Goal: Transaction & Acquisition: Purchase product/service

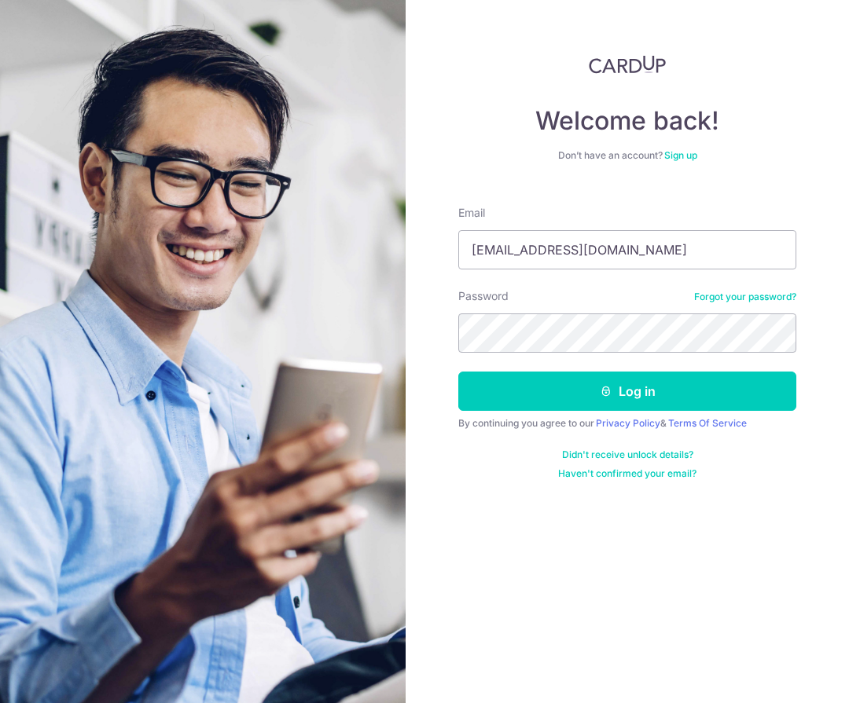
click at [446, 213] on div "Welcome back! Don’t have an account? Sign up Email lofengxf@gmail.com Password …" at bounding box center [627, 351] width 443 height 703
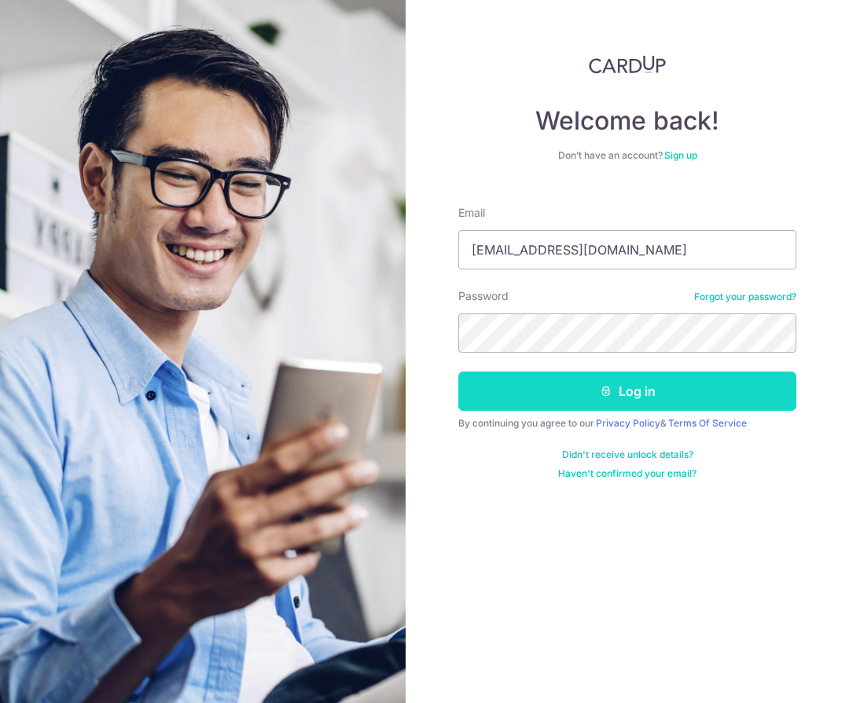
click at [538, 382] on button "Log in" at bounding box center [627, 391] width 338 height 39
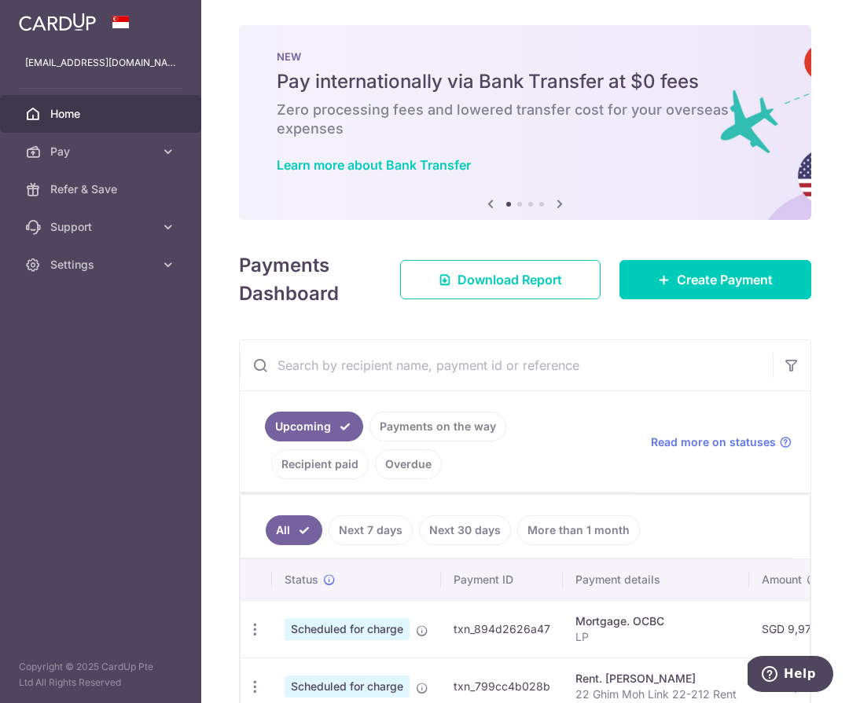
click at [553, 208] on icon at bounding box center [559, 204] width 19 height 20
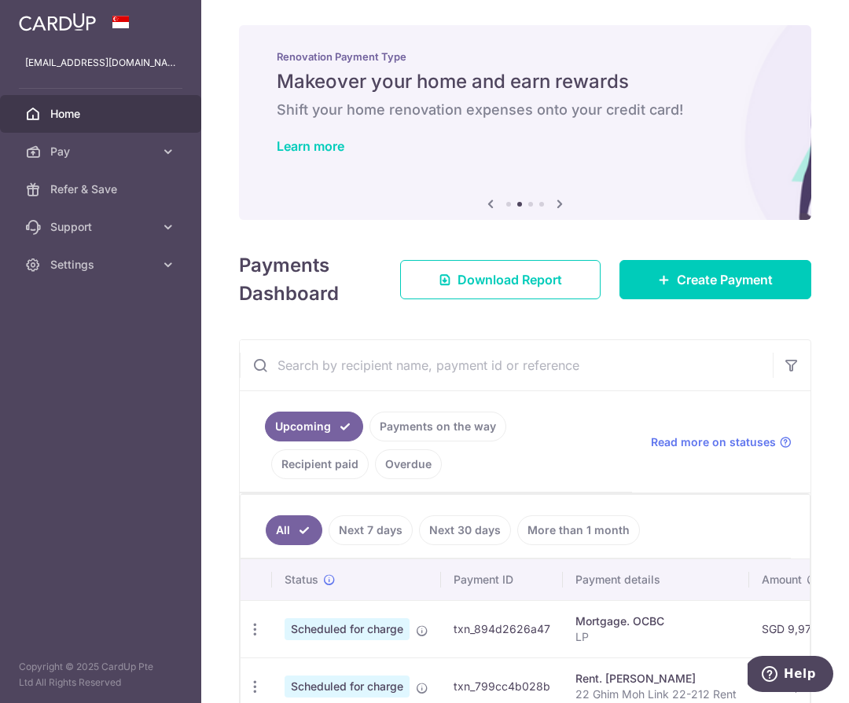
click at [553, 208] on icon at bounding box center [559, 204] width 19 height 20
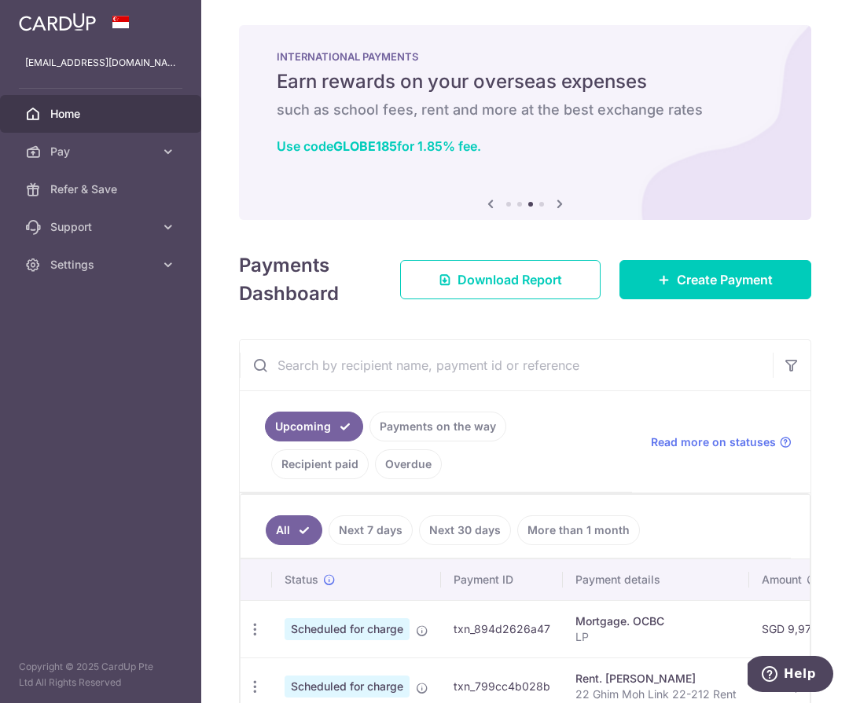
click at [553, 208] on icon at bounding box center [559, 204] width 19 height 20
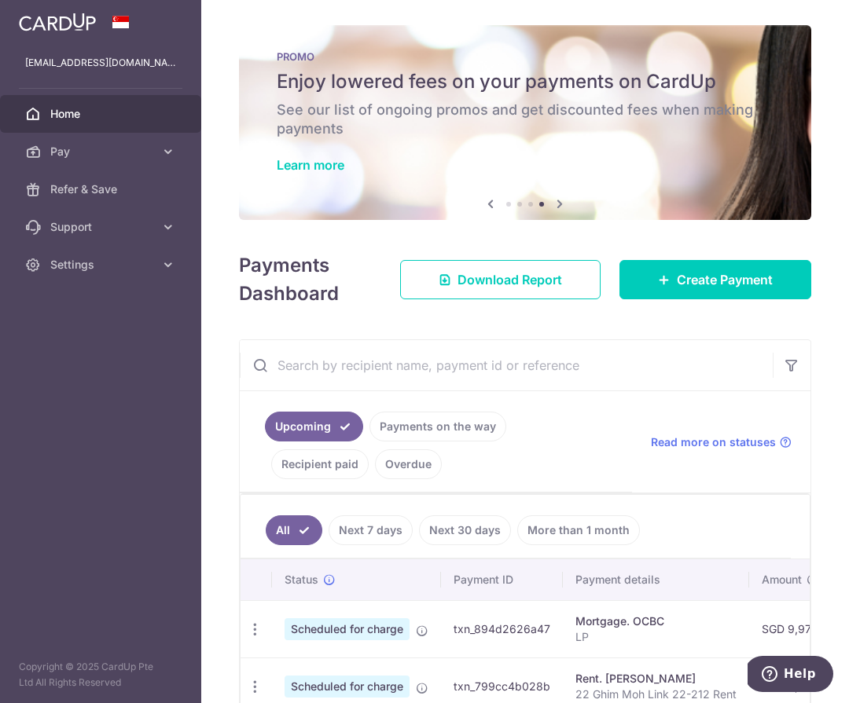
click at [553, 208] on icon at bounding box center [559, 204] width 19 height 20
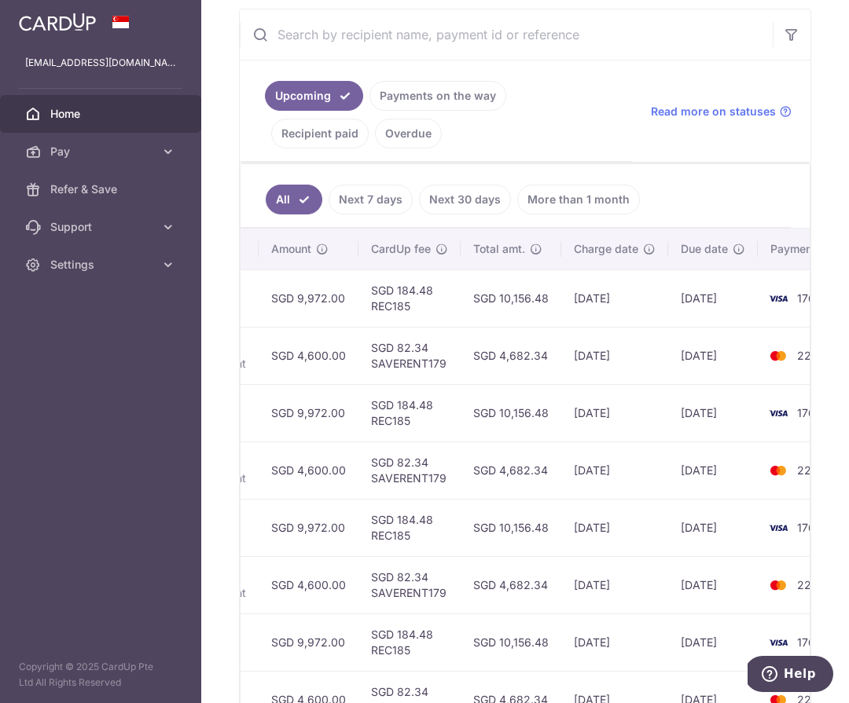
scroll to position [0, 512]
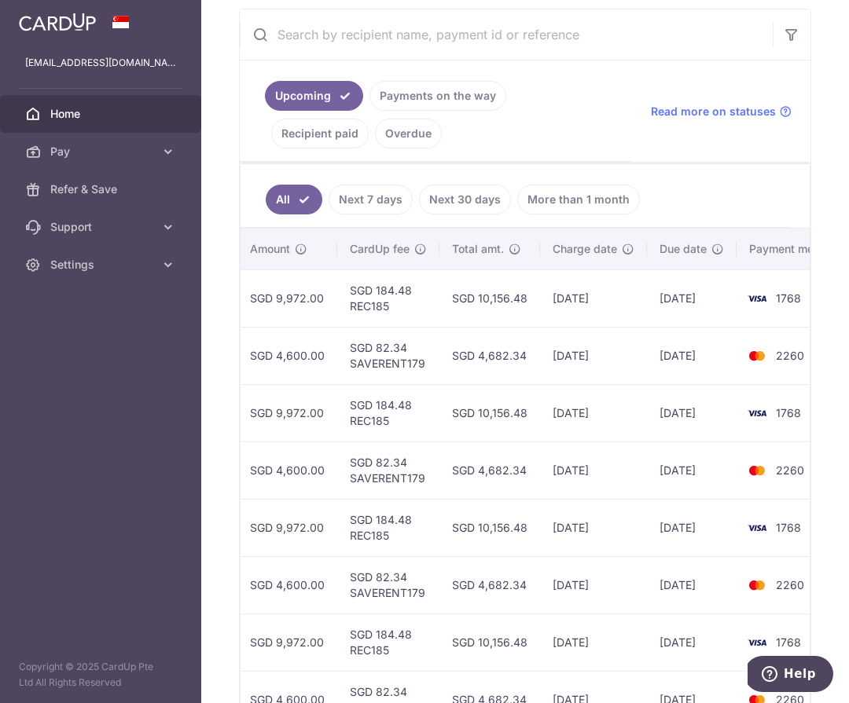
drag, startPoint x: 553, startPoint y: 290, endPoint x: 625, endPoint y: 292, distance: 71.5
click at [623, 291] on td "26/09/2025" at bounding box center [593, 298] width 107 height 57
click at [571, 306] on td "26/09/2025" at bounding box center [593, 298] width 107 height 57
drag, startPoint x: 578, startPoint y: 296, endPoint x: 662, endPoint y: 296, distance: 83.3
click at [659, 296] on tr "Update payment Cancel payment Scheduled for charge txn_894d2626a47 Mortgage. OC…" at bounding box center [292, 298] width 1127 height 57
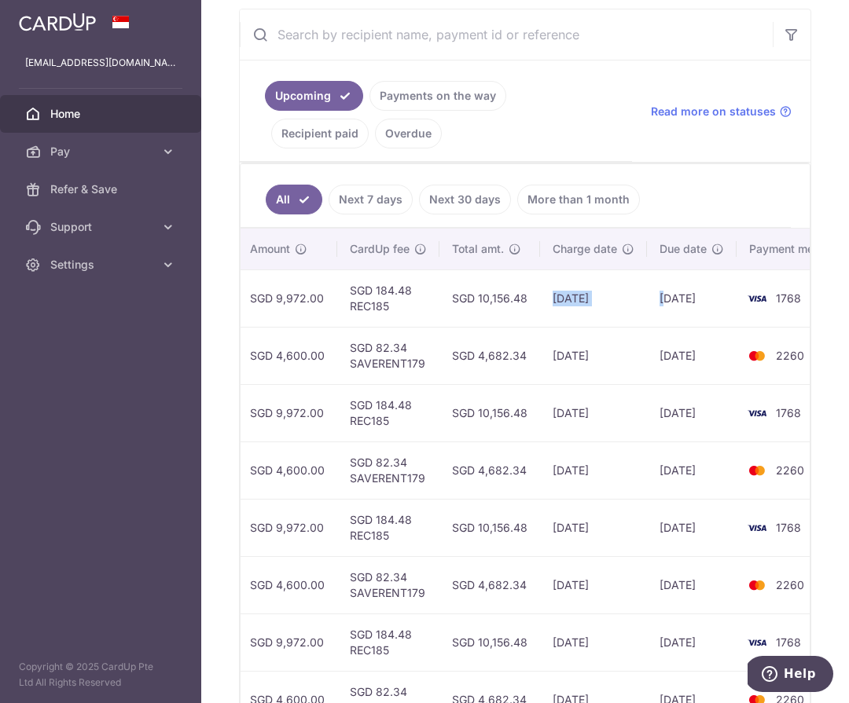
click at [595, 300] on td "26/09/2025" at bounding box center [593, 298] width 107 height 57
drag, startPoint x: 567, startPoint y: 303, endPoint x: 686, endPoint y: 303, distance: 118.7
click at [686, 303] on tr "Update payment Cancel payment Scheduled for charge txn_894d2626a47 Mortgage. OC…" at bounding box center [292, 298] width 1127 height 57
click at [628, 302] on td "26/09/2025" at bounding box center [593, 298] width 107 height 57
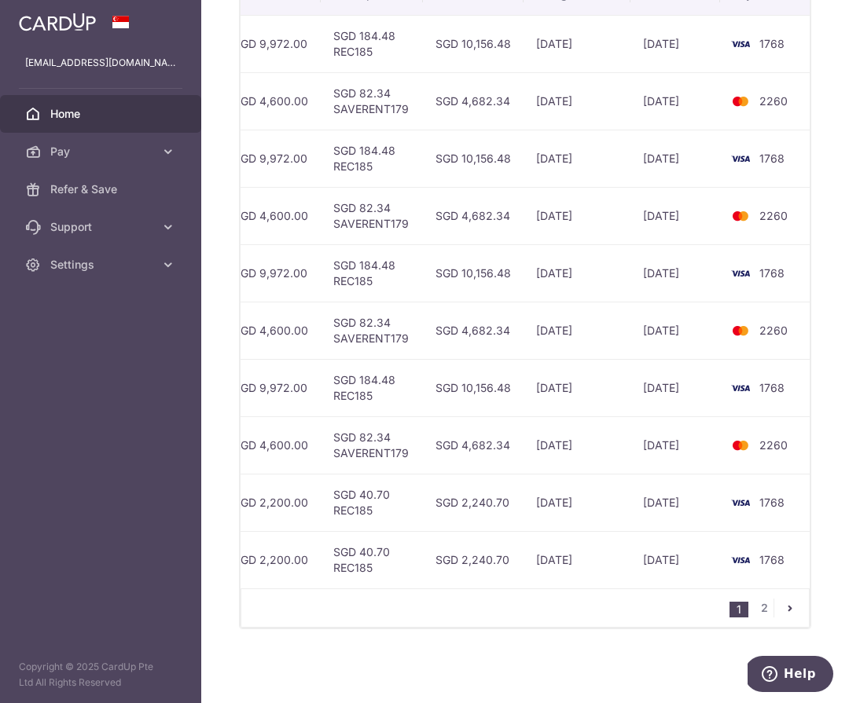
scroll to position [0, 527]
click at [758, 612] on link "2" at bounding box center [764, 608] width 19 height 19
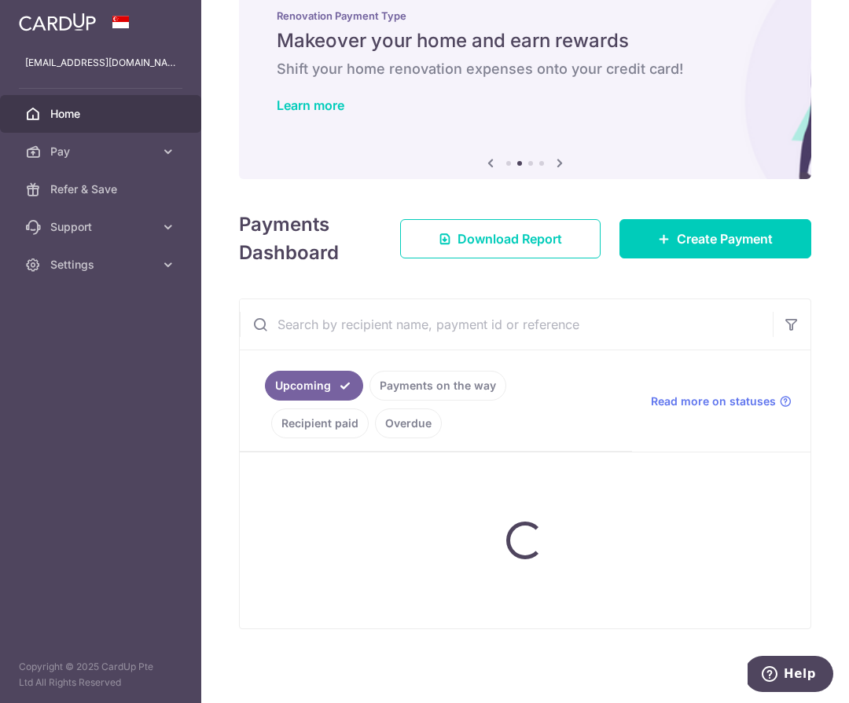
scroll to position [41, 0]
click at [690, 248] on span "Create Payment" at bounding box center [725, 239] width 96 height 19
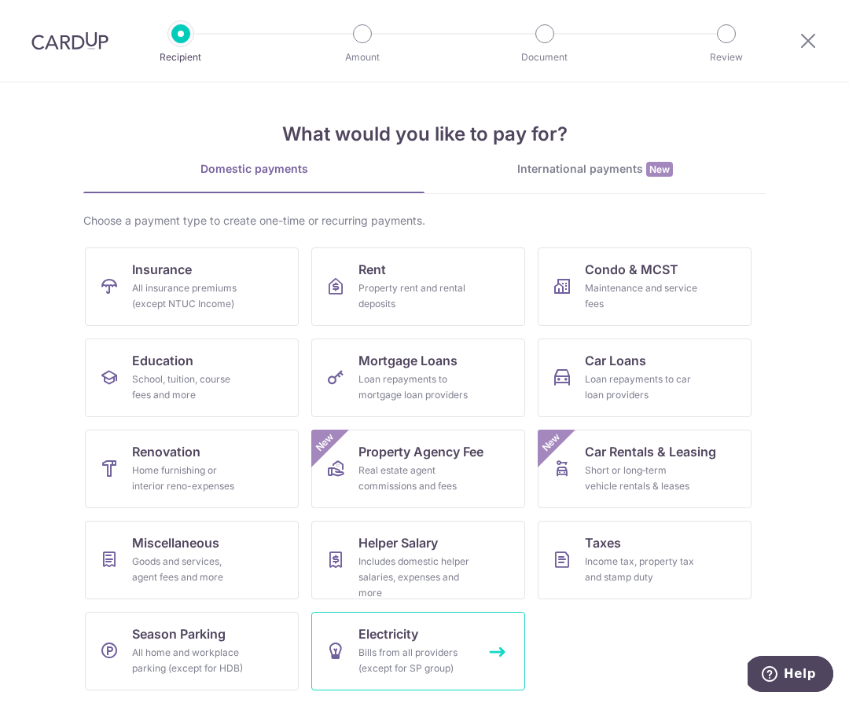
click at [410, 638] on span "Electricity" at bounding box center [388, 634] width 60 height 19
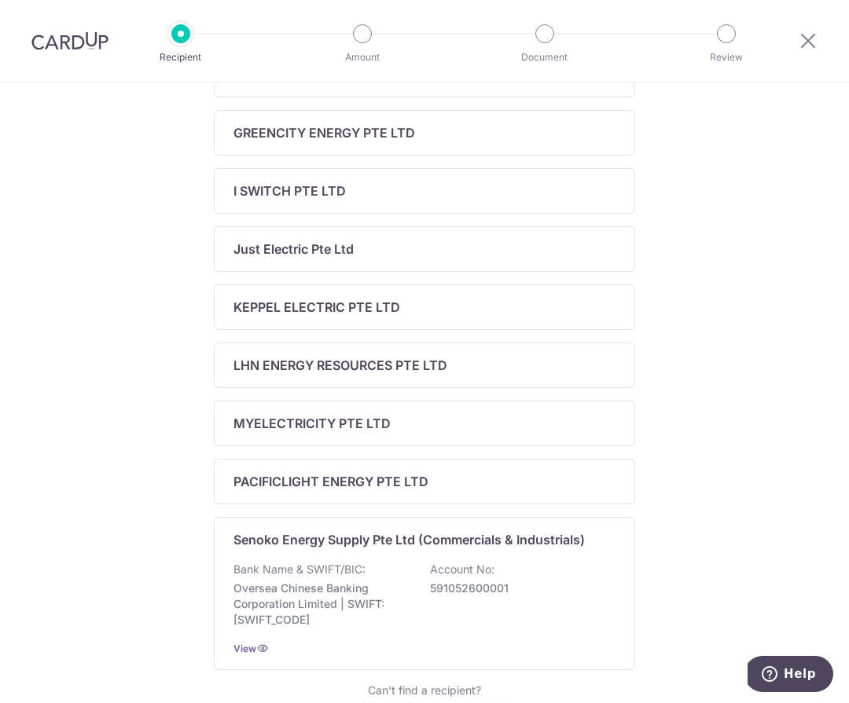
scroll to position [446, 0]
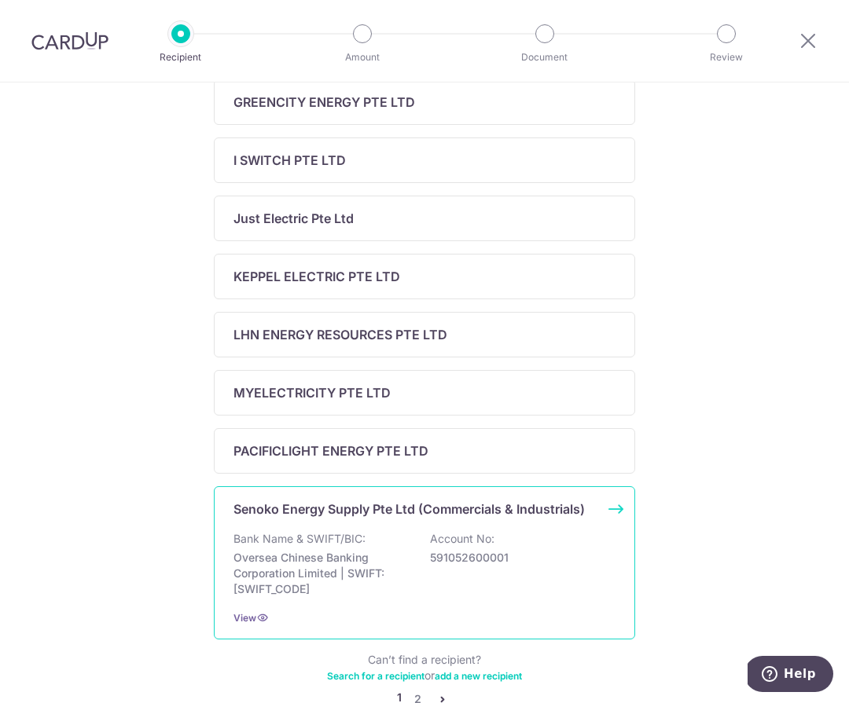
click at [402, 527] on div "Senoko Energy Supply Pte Ltd (Commercials & Industrials) Bank Name & SWIFT/BIC:…" at bounding box center [424, 563] width 421 height 153
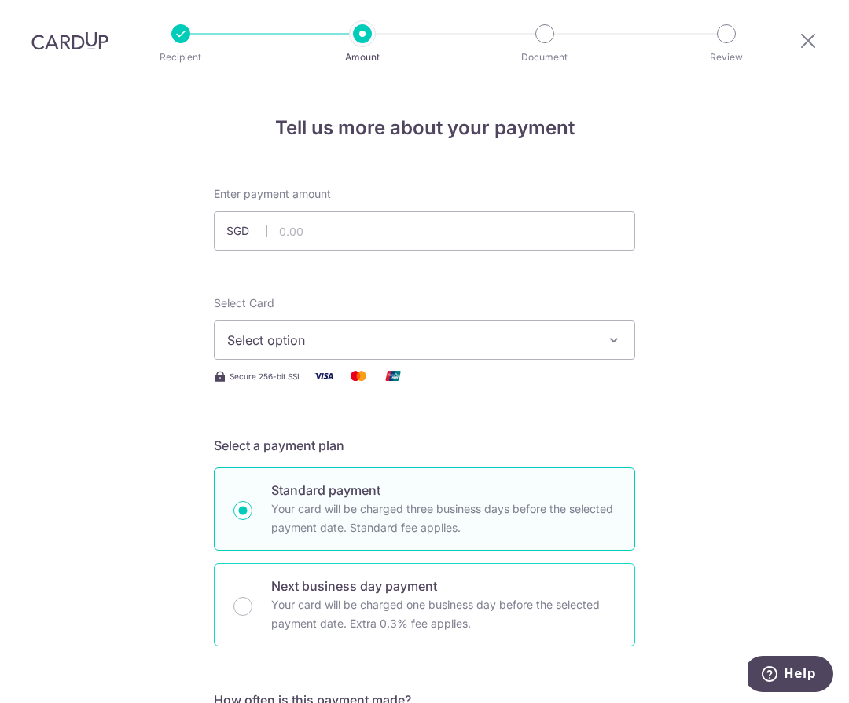
click at [407, 611] on p "Your card will be charged one business day before the selected payment date. Ex…" at bounding box center [443, 615] width 344 height 38
click at [252, 611] on input "Next business day payment Your card will be charged one business day before the…" at bounding box center [242, 606] width 19 height 19
radio input "false"
radio input "true"
click at [376, 511] on p "Your card will be charged three business days before the selected payment date.…" at bounding box center [443, 519] width 344 height 38
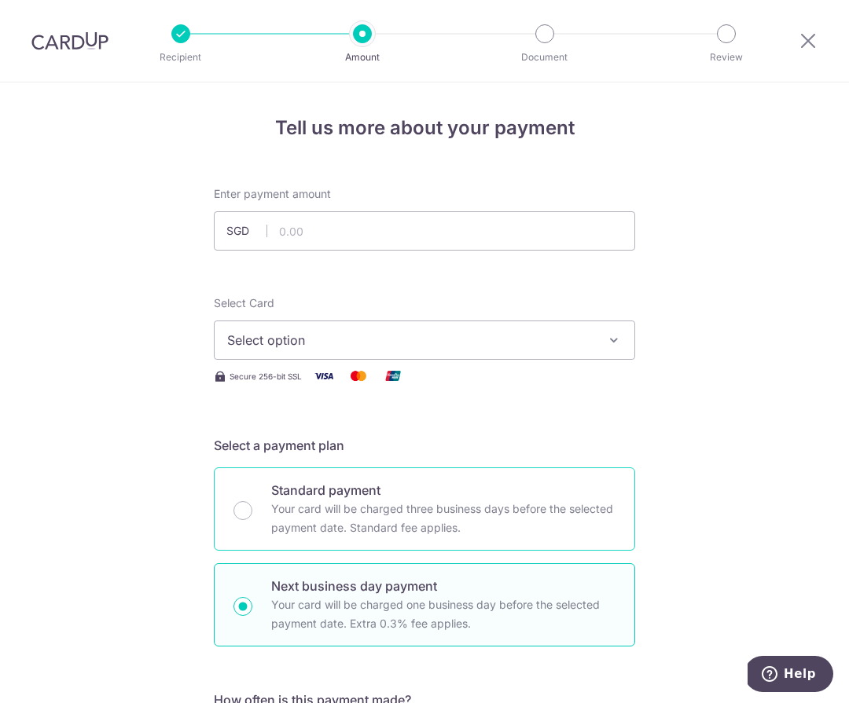
click at [252, 511] on input "Standard payment Your card will be charged three business days before the selec…" at bounding box center [242, 510] width 19 height 19
radio input "true"
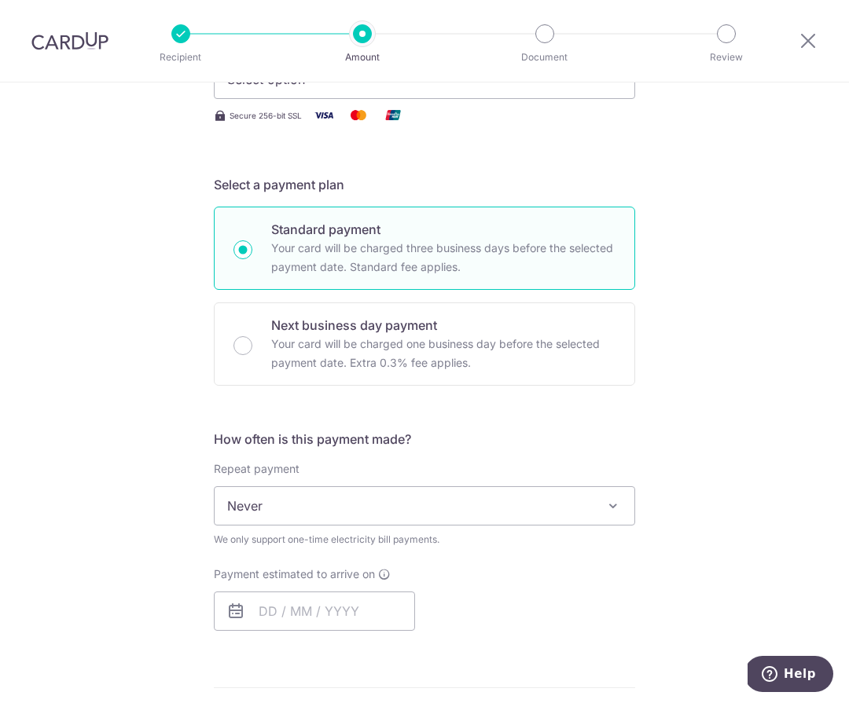
scroll to position [271, 0]
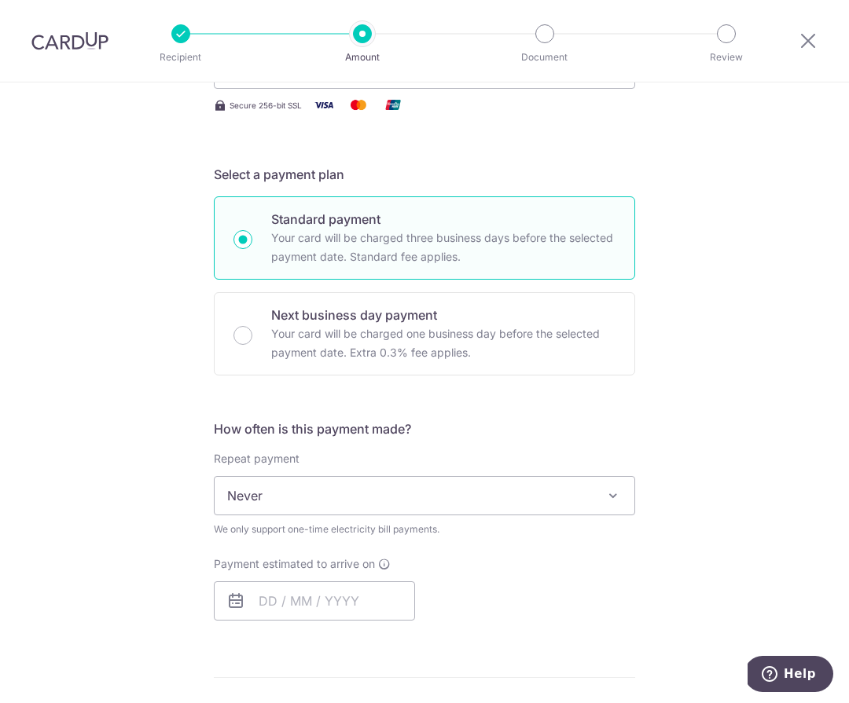
click at [364, 505] on span "Never" at bounding box center [425, 496] width 420 height 38
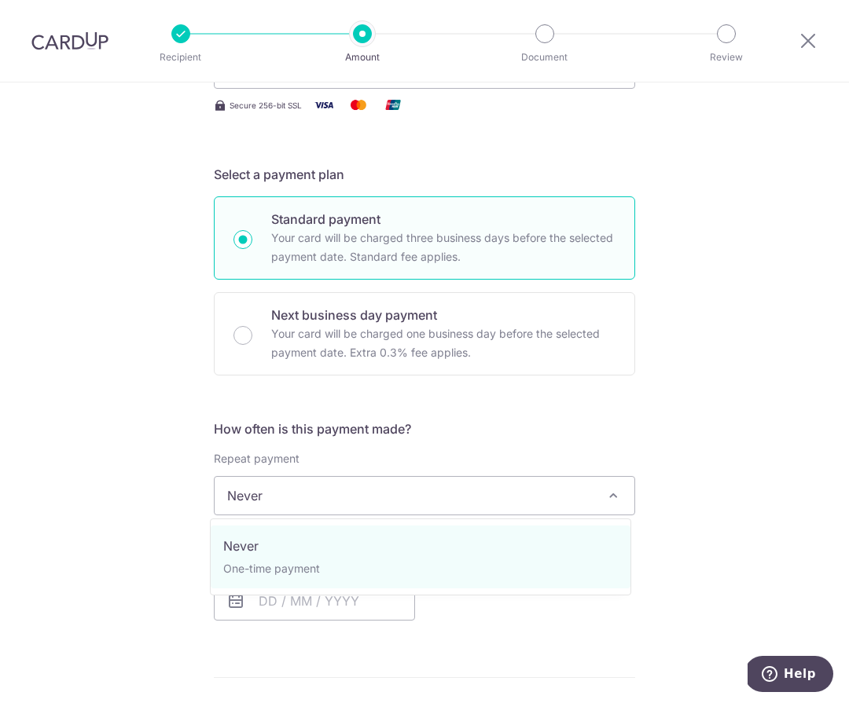
click at [144, 512] on div "Tell us more about your payment Enter payment amount SGD Select Card Select opt…" at bounding box center [424, 520] width 849 height 1419
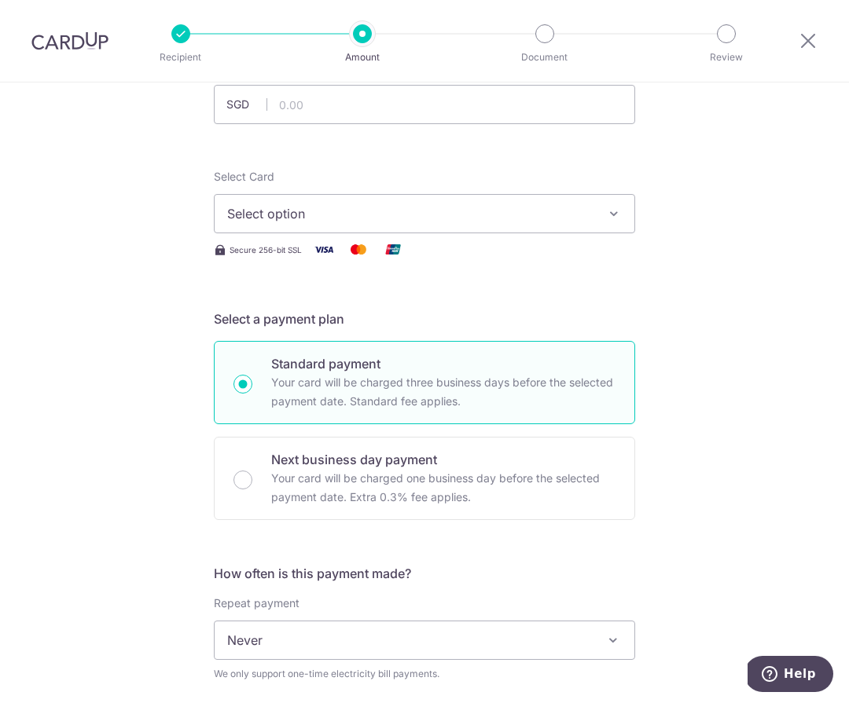
scroll to position [123, 0]
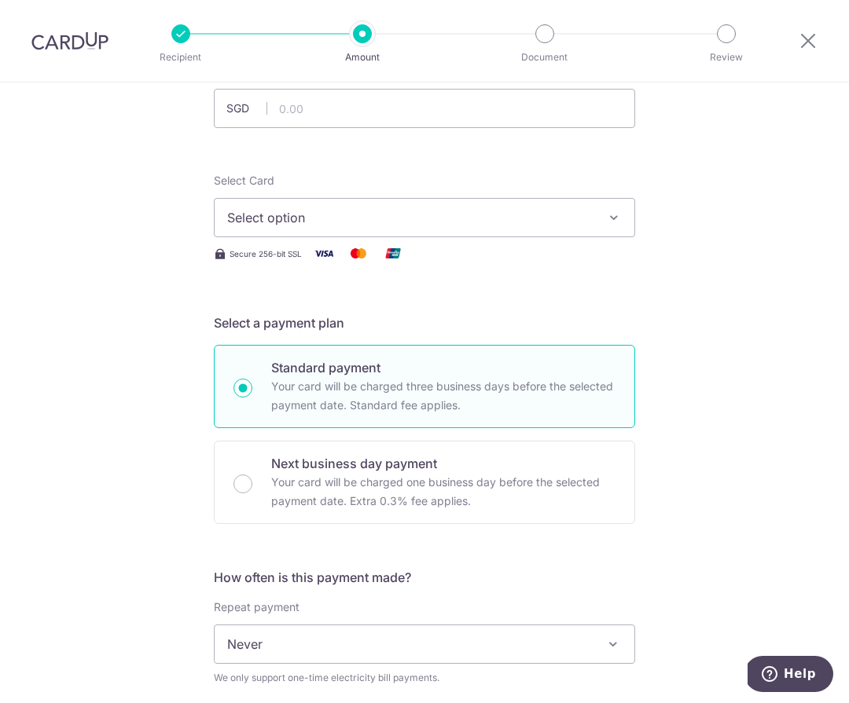
click at [300, 247] on div "Secure 256-bit SSL" at bounding box center [424, 254] width 421 height 20
click at [318, 222] on span "Select option" at bounding box center [410, 217] width 366 height 19
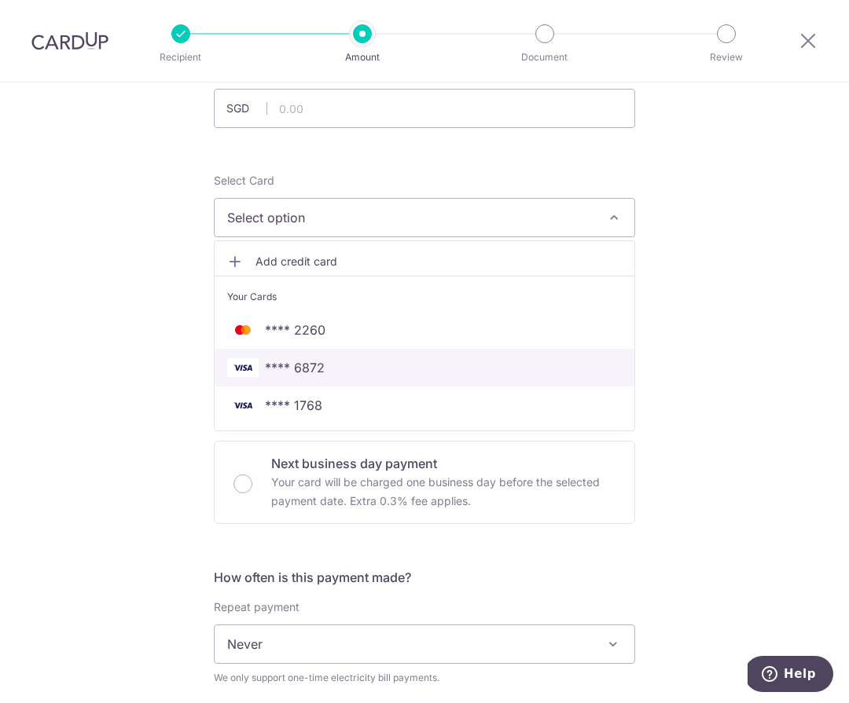
click at [314, 378] on link "**** 6872" at bounding box center [425, 368] width 420 height 38
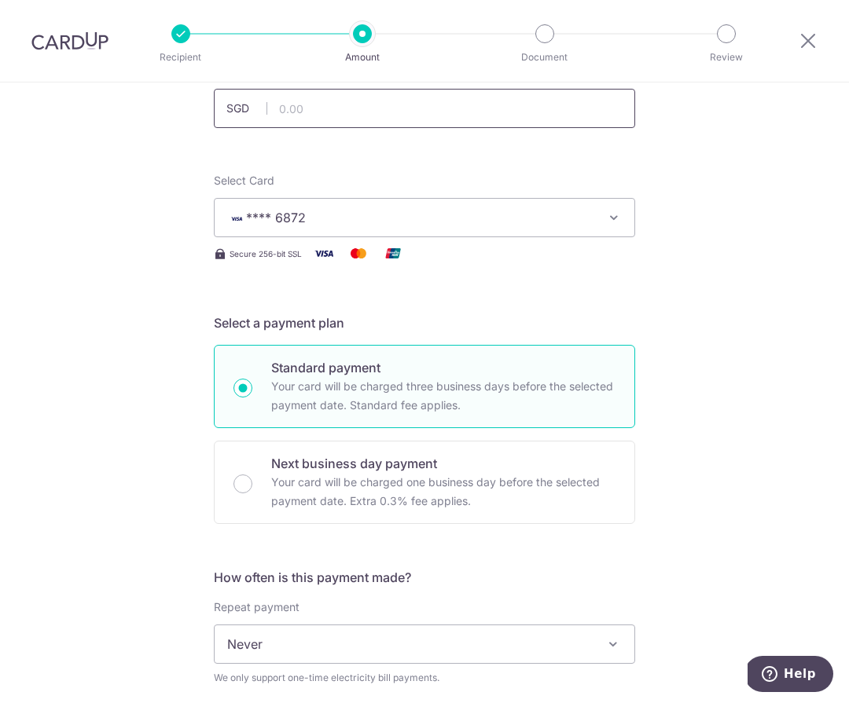
click at [322, 107] on input "text" at bounding box center [424, 108] width 421 height 39
click at [176, 146] on div "Tell us more about your payment Enter payment amount SGD 100 Select Card **** 6…" at bounding box center [424, 671] width 849 height 1422
type input "100.00"
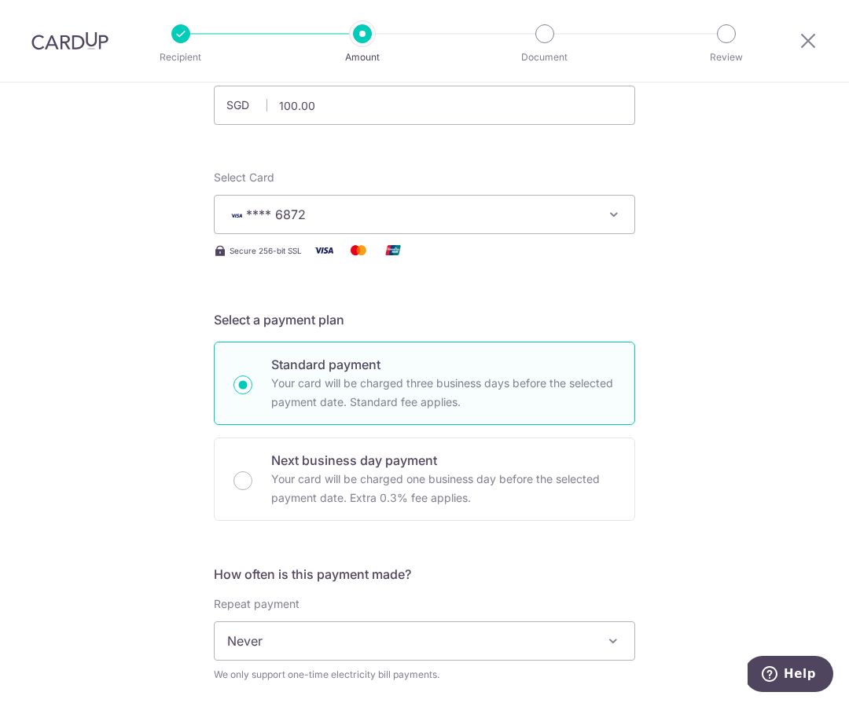
scroll to position [235, 0]
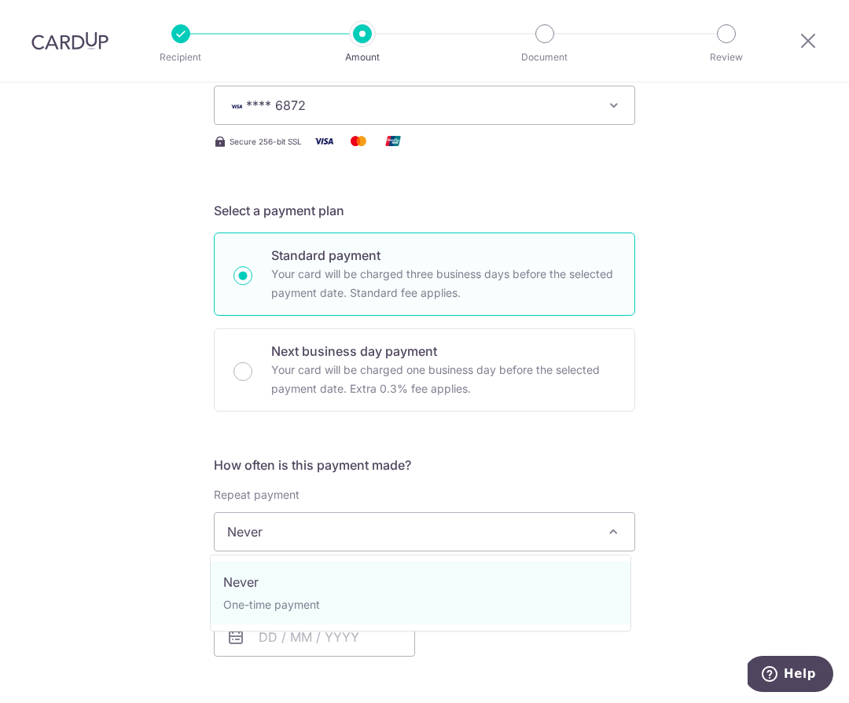
click at [412, 536] on span "Never" at bounding box center [425, 532] width 420 height 38
click at [427, 484] on div "How often is this payment made? Repeat payment Never Never We only support one-…" at bounding box center [424, 563] width 421 height 214
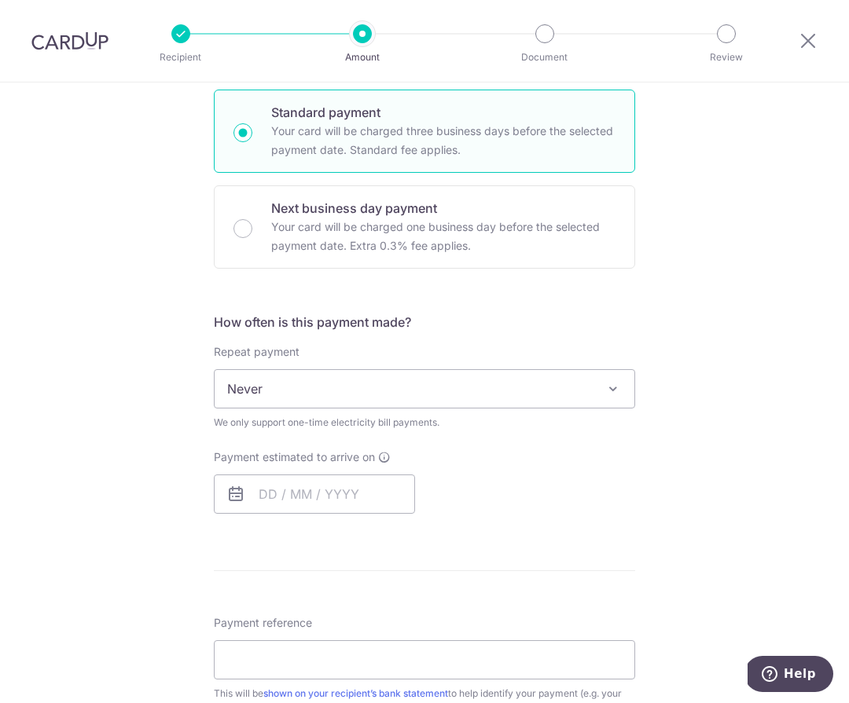
scroll to position [836, 0]
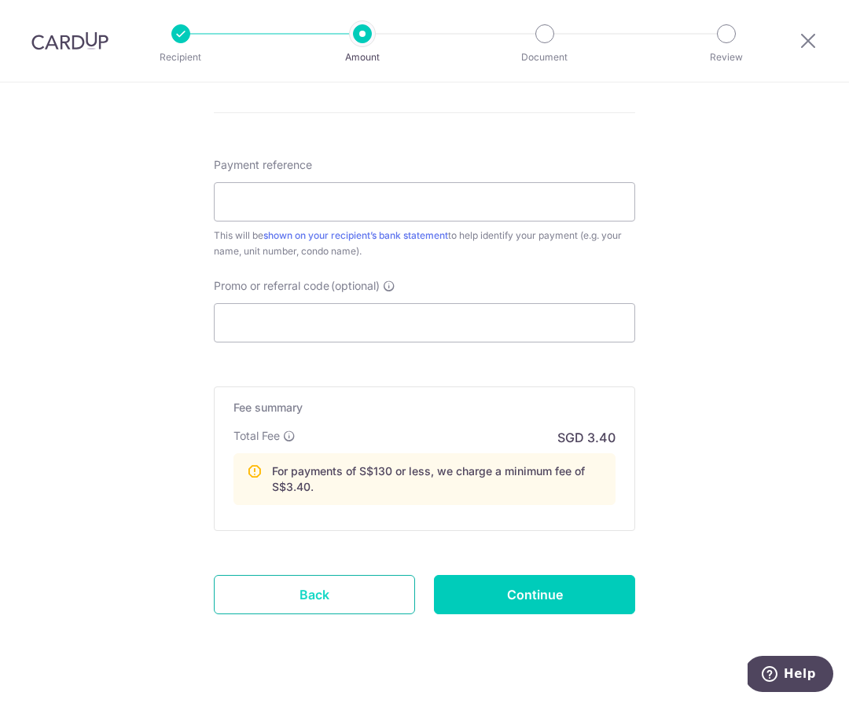
click at [357, 590] on link "Back" at bounding box center [314, 594] width 201 height 39
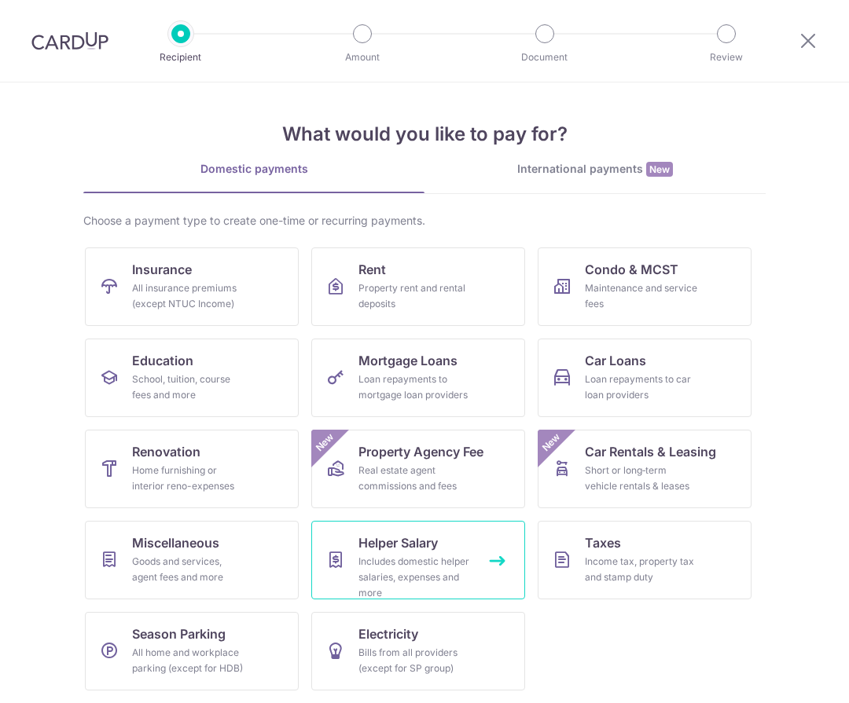
click at [456, 578] on div "Includes domestic helper salaries, expenses and more" at bounding box center [414, 577] width 113 height 47
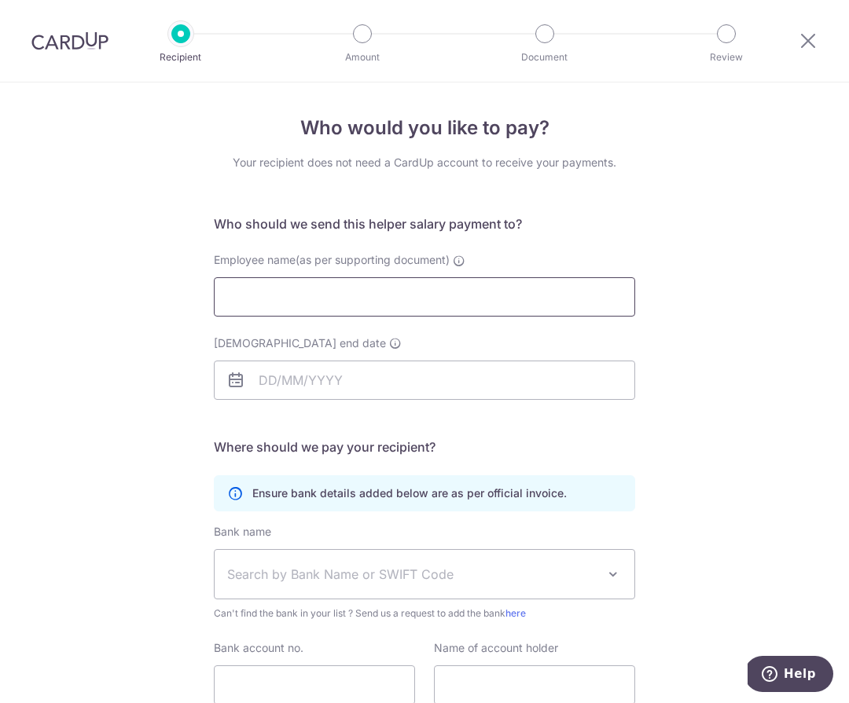
click at [396, 288] on input "Employee name(as per supporting document)" at bounding box center [424, 296] width 421 height 39
click at [190, 262] on div "Who would you like to pay? Your recipient does not need a CardUp account to rec…" at bounding box center [424, 457] width 849 height 748
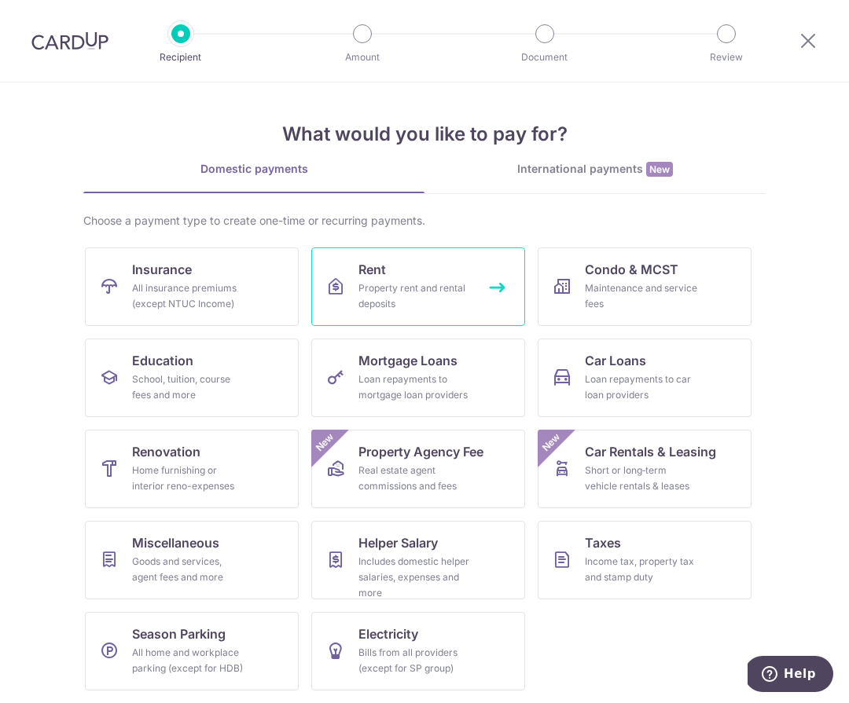
click at [446, 287] on div "Property rent and rental deposits" at bounding box center [414, 296] width 113 height 31
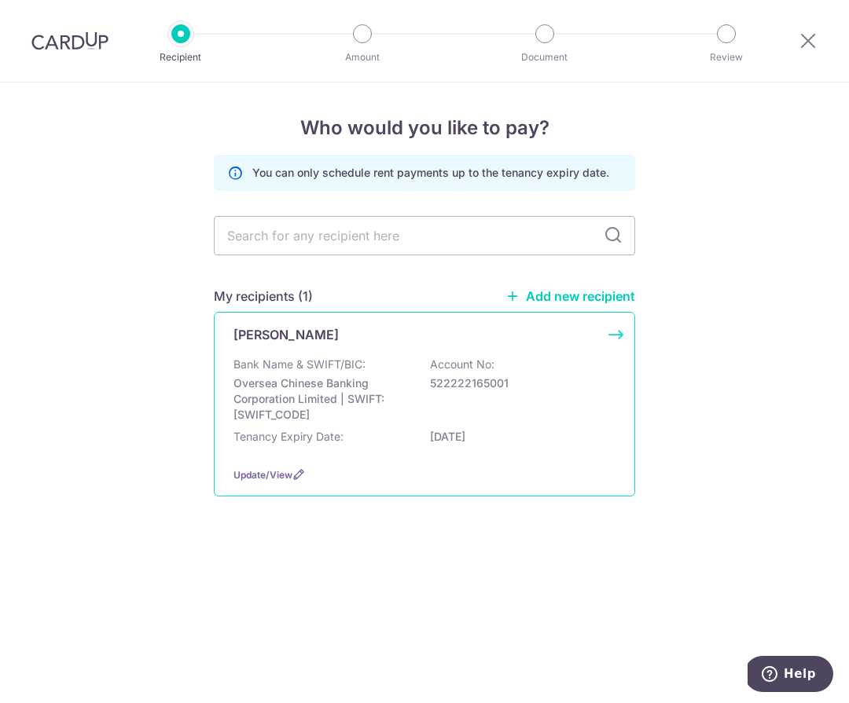
click at [376, 376] on p "Oversea Chinese Banking Corporation Limited | SWIFT: [SWIFT_CODE]" at bounding box center [321, 399] width 176 height 47
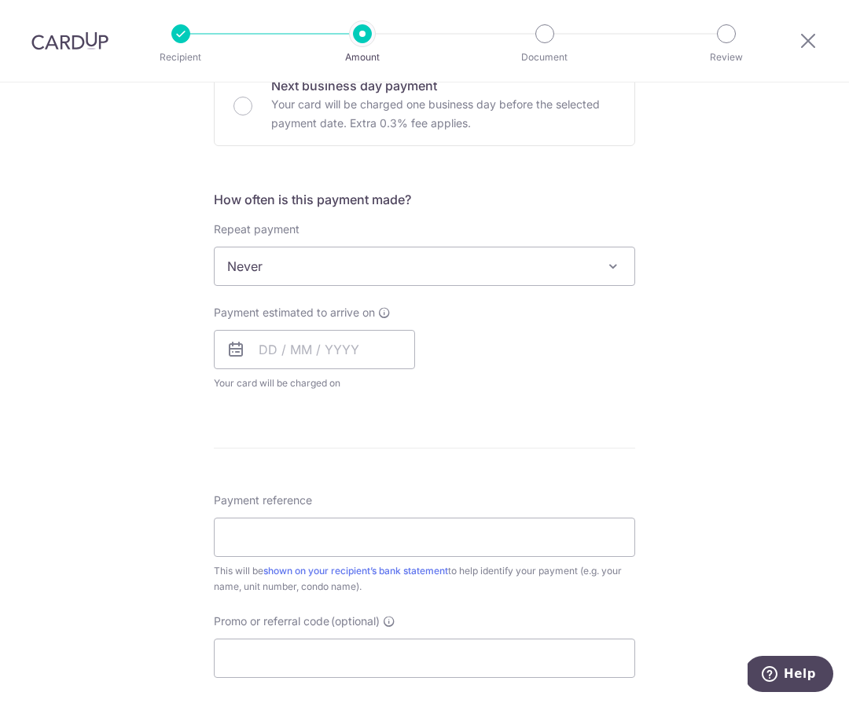
scroll to position [536, 0]
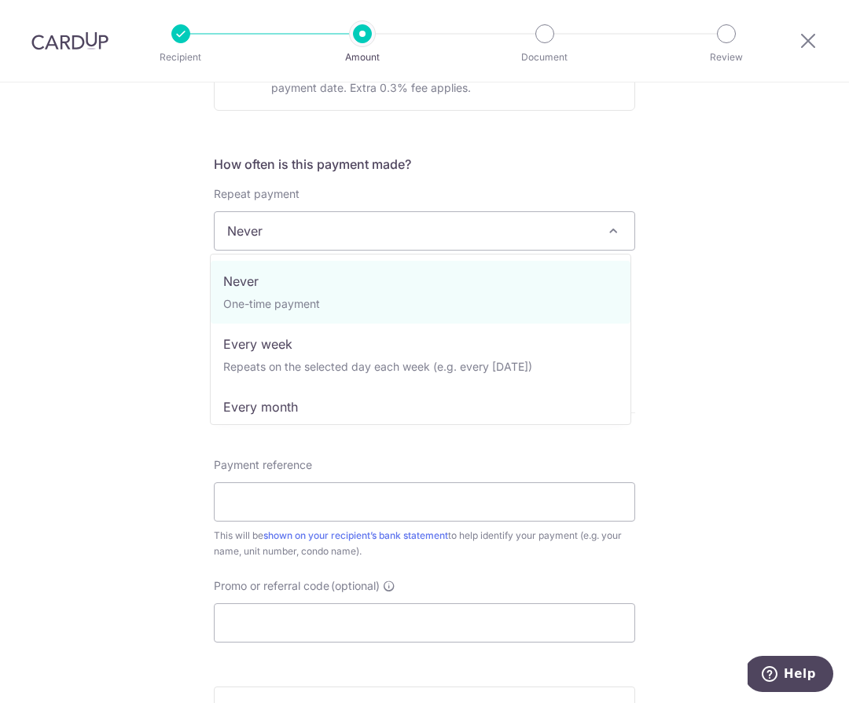
click at [302, 223] on span "Never" at bounding box center [425, 231] width 420 height 38
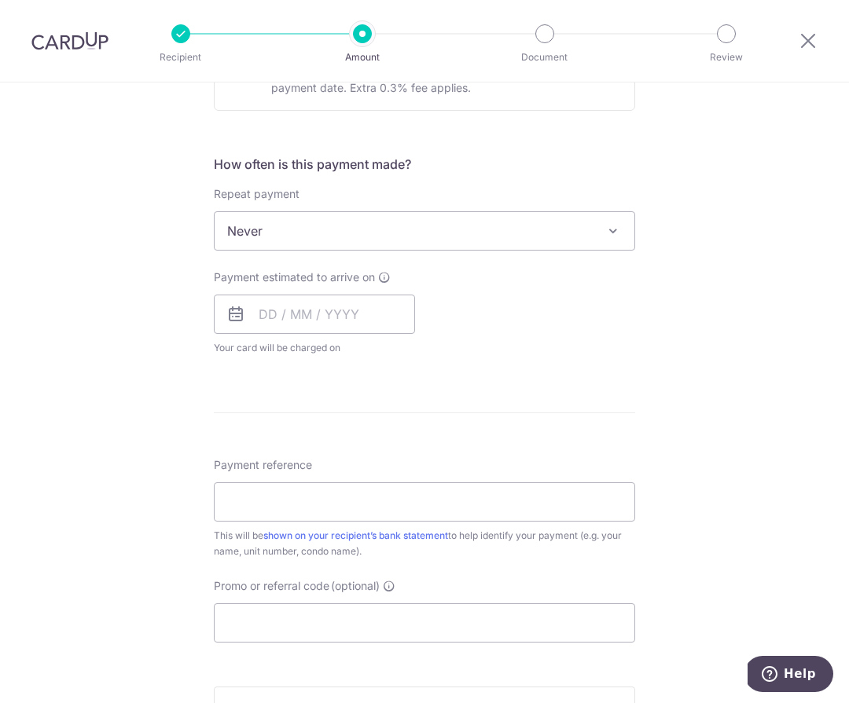
click at [152, 301] on div "Tell us more about your payment Enter payment amount SGD Select Card Select opt…" at bounding box center [424, 257] width 849 height 1422
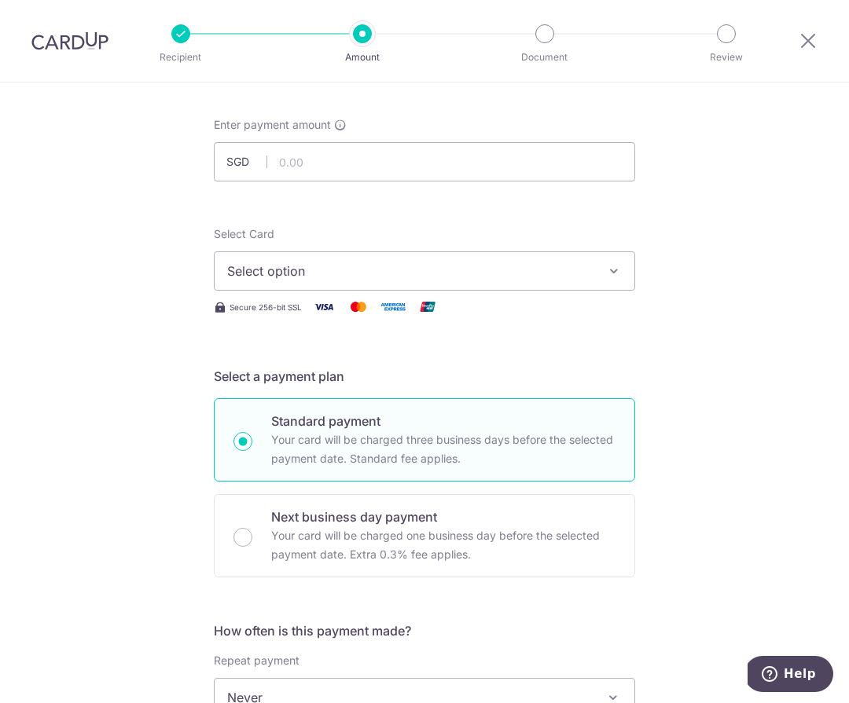
scroll to position [18, 0]
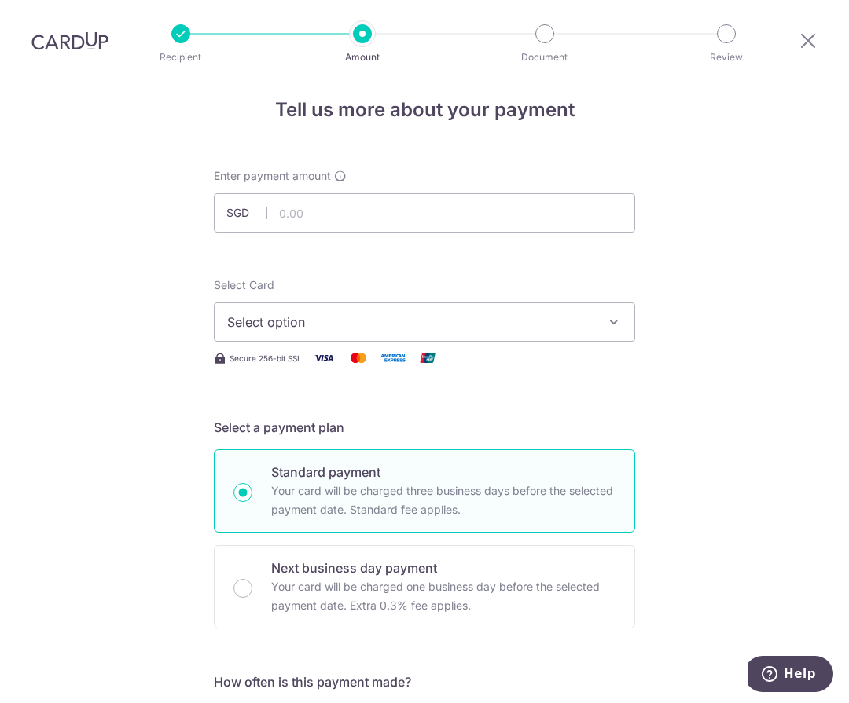
click at [323, 324] on span "Select option" at bounding box center [410, 322] width 366 height 19
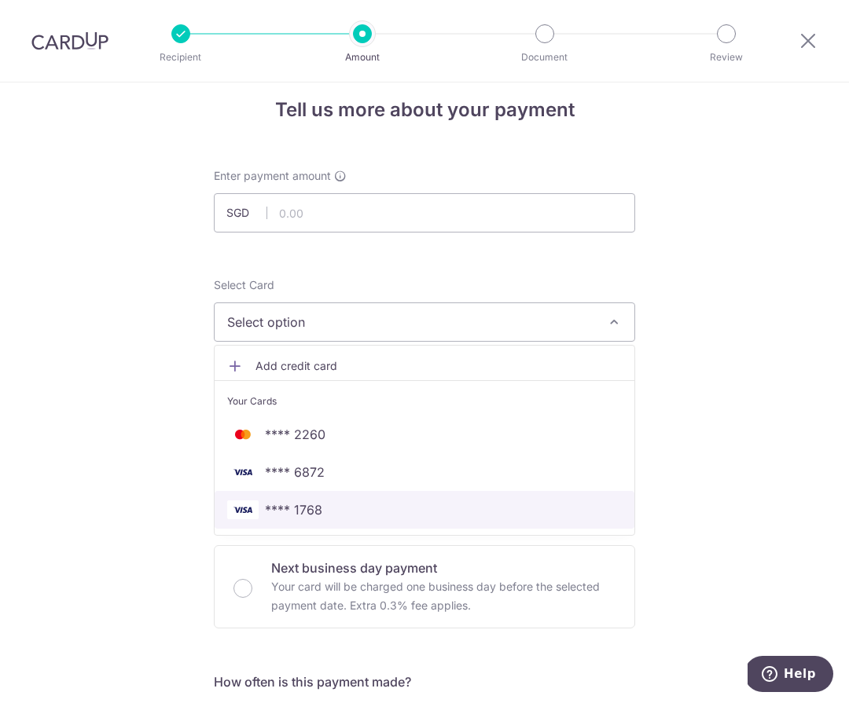
click at [309, 505] on span "**** 1768" at bounding box center [293, 510] width 57 height 19
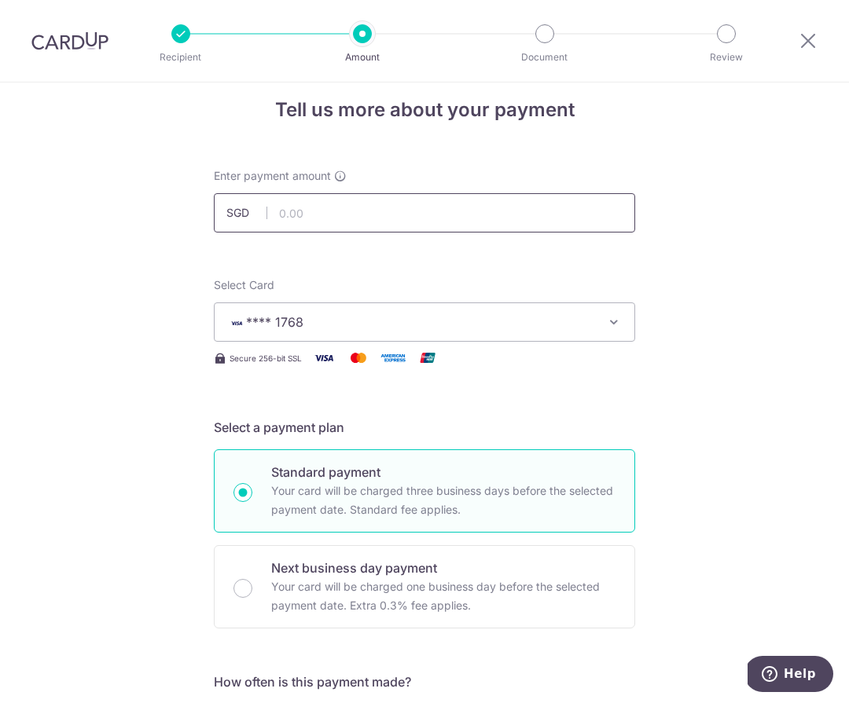
click at [330, 203] on input "text" at bounding box center [424, 212] width 421 height 39
type input "4,600.00"
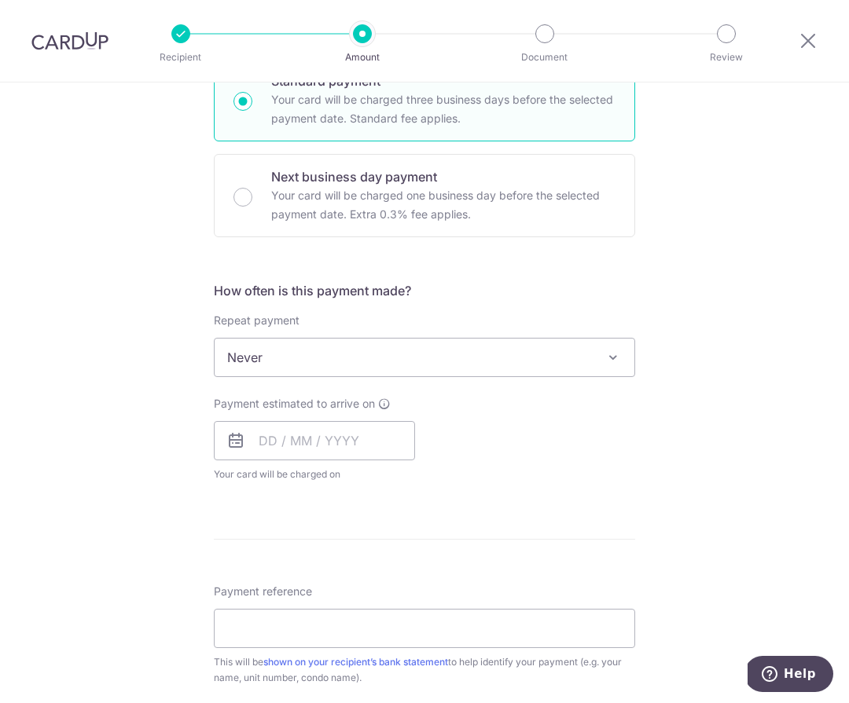
scroll to position [410, 0]
click at [362, 353] on span "Never" at bounding box center [425, 357] width 420 height 38
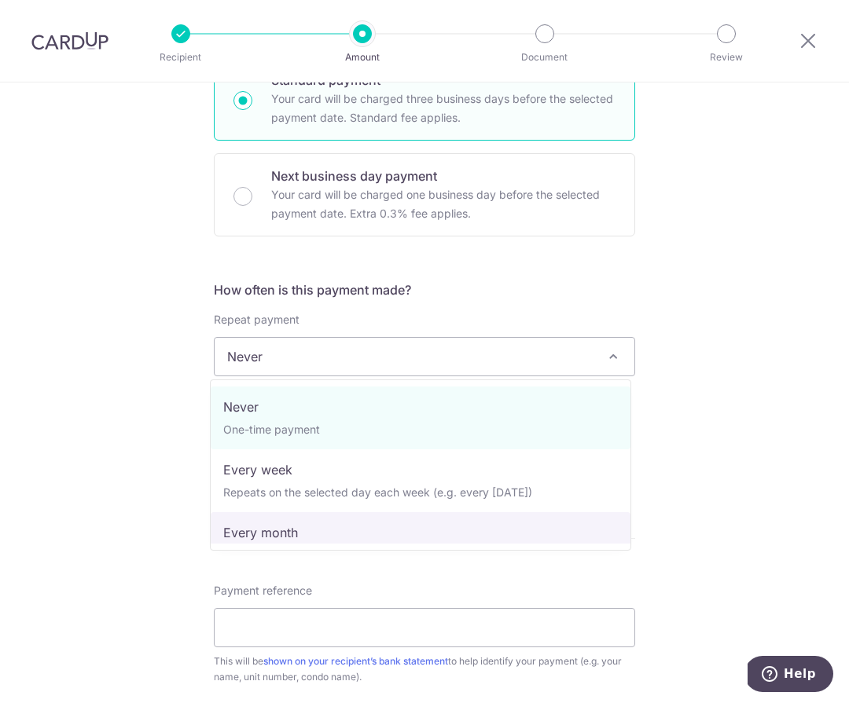
select select "3"
type input "[DATE]"
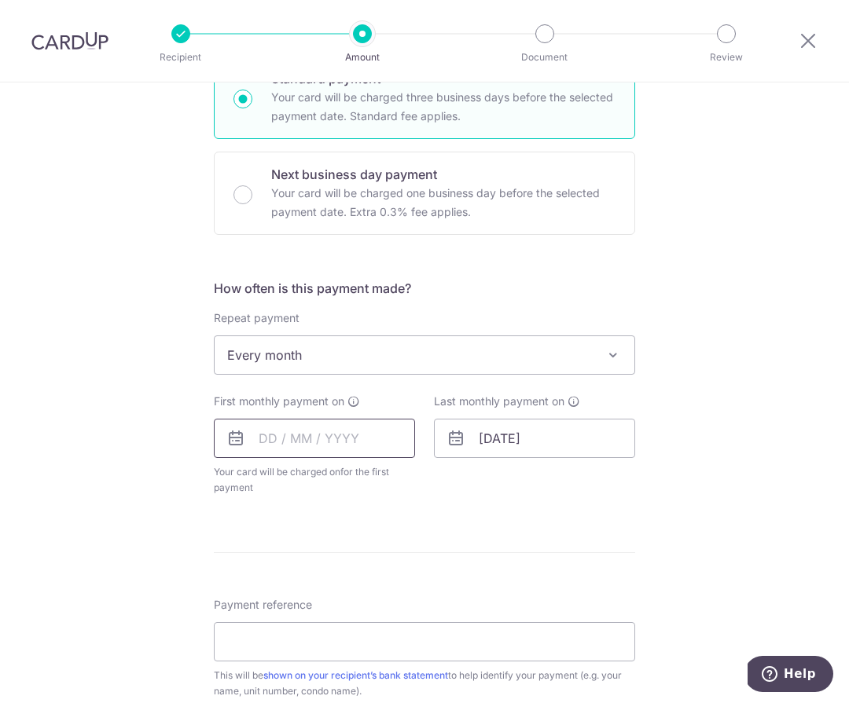
scroll to position [413, 0]
click at [320, 439] on input "text" at bounding box center [314, 436] width 201 height 39
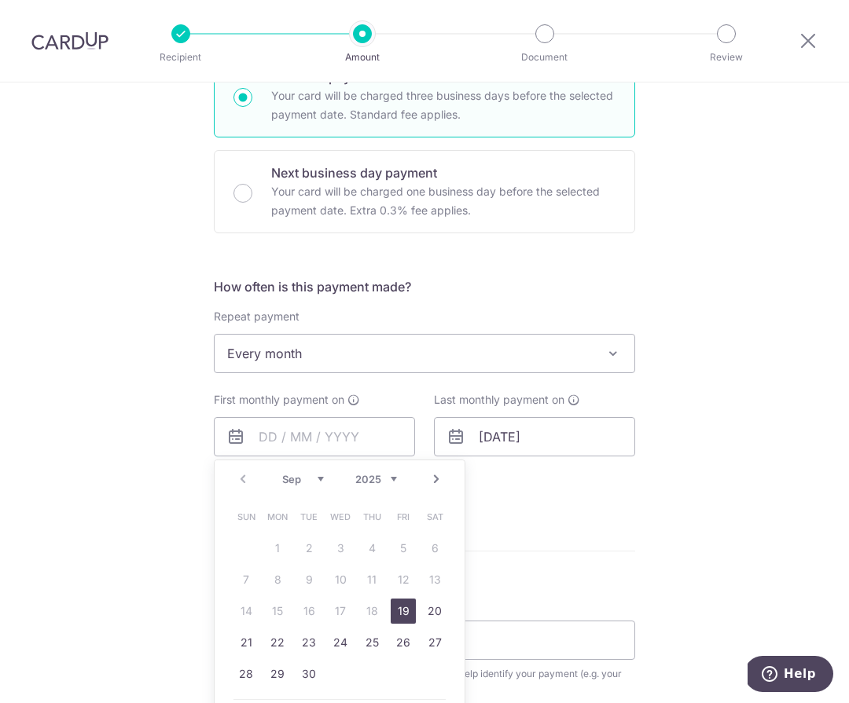
click at [384, 479] on select "2025 2026 2027 2028 2029 2030 2031 2032 2033 2034 2035" at bounding box center [376, 479] width 42 height 13
click at [317, 479] on select "Jan Feb Mar Apr May Jun [DATE] Aug Sep Oct Nov Dec" at bounding box center [303, 479] width 42 height 13
click at [296, 540] on link "3" at bounding box center [308, 548] width 25 height 25
type input "[DATE]"
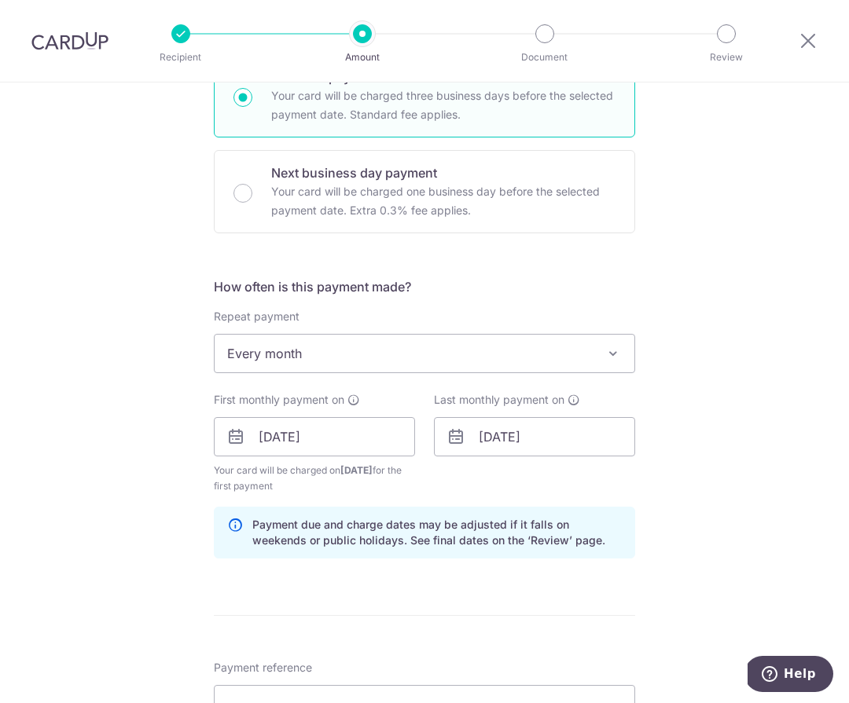
click at [157, 439] on div "Tell us more about your payment Enter payment amount SGD 4,600.00 4600.00 Selec…" at bounding box center [424, 420] width 849 height 1502
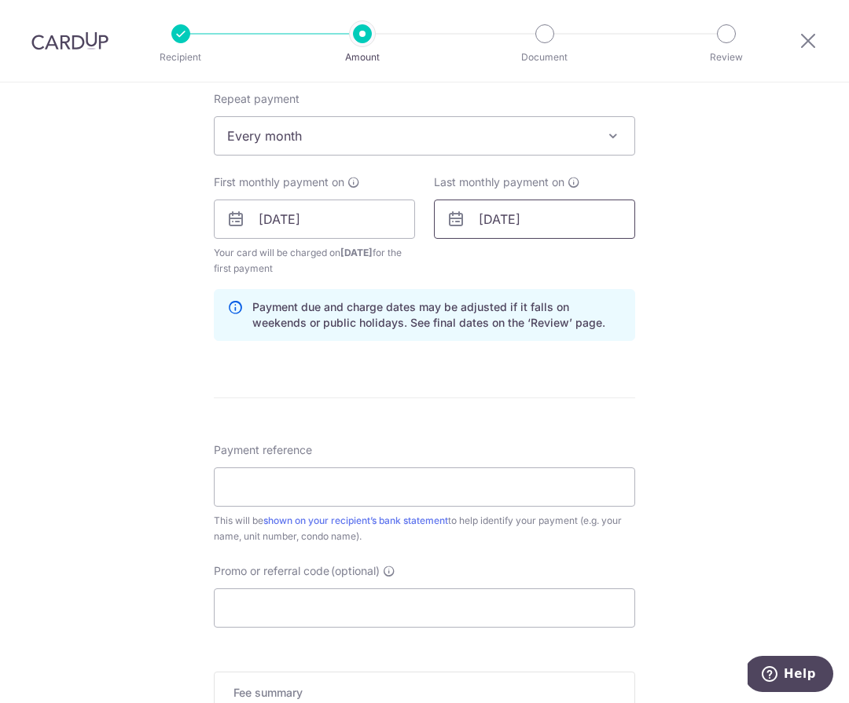
scroll to position [648, 0]
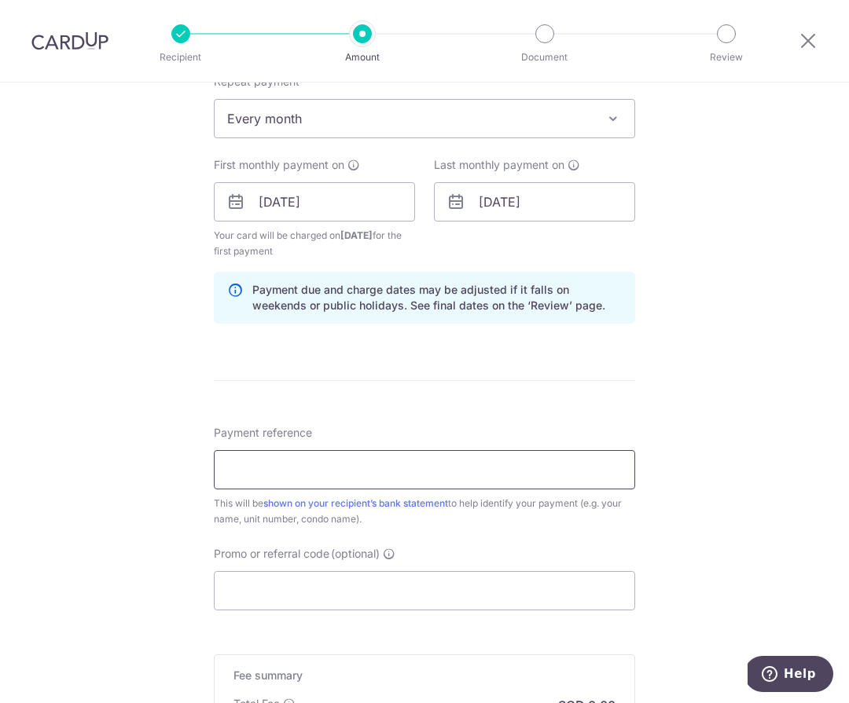
click at [316, 461] on input "Payment reference" at bounding box center [424, 469] width 421 height 39
paste input "22 Ghim Moh Link 22-212 Rent"
type input "22 Ghim Moh Link 22-212 Rent"
click at [153, 371] on div "Tell us more about your payment Enter payment amount SGD 4,600.00 4600.00 Selec…" at bounding box center [424, 185] width 849 height 1502
drag, startPoint x: 222, startPoint y: 467, endPoint x: 149, endPoint y: 462, distance: 74.0
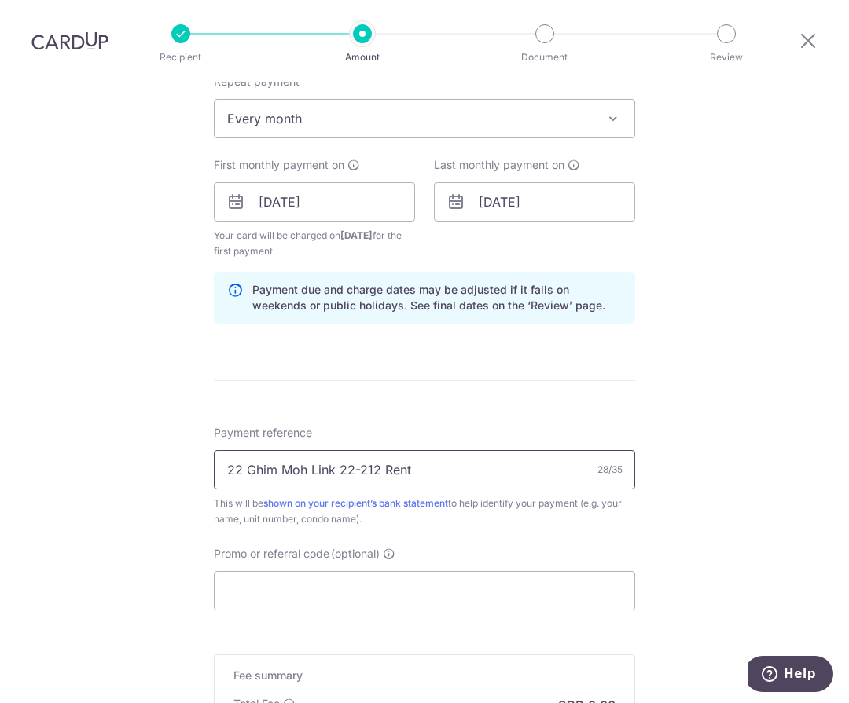
click at [167, 464] on div "Tell us more about your payment Enter payment amount SGD 4,600.00 4600.00 Selec…" at bounding box center [424, 185] width 849 height 1502
click at [139, 460] on div "Tell us more about your payment Enter payment amount SGD 4,600.00 4600.00 Selec…" at bounding box center [424, 185] width 849 height 1502
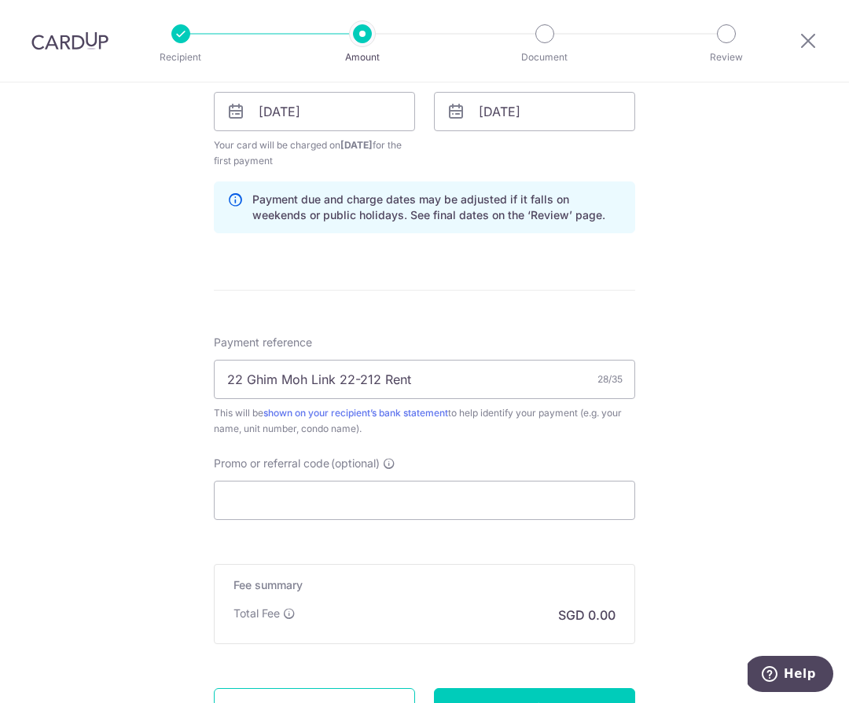
scroll to position [764, 0]
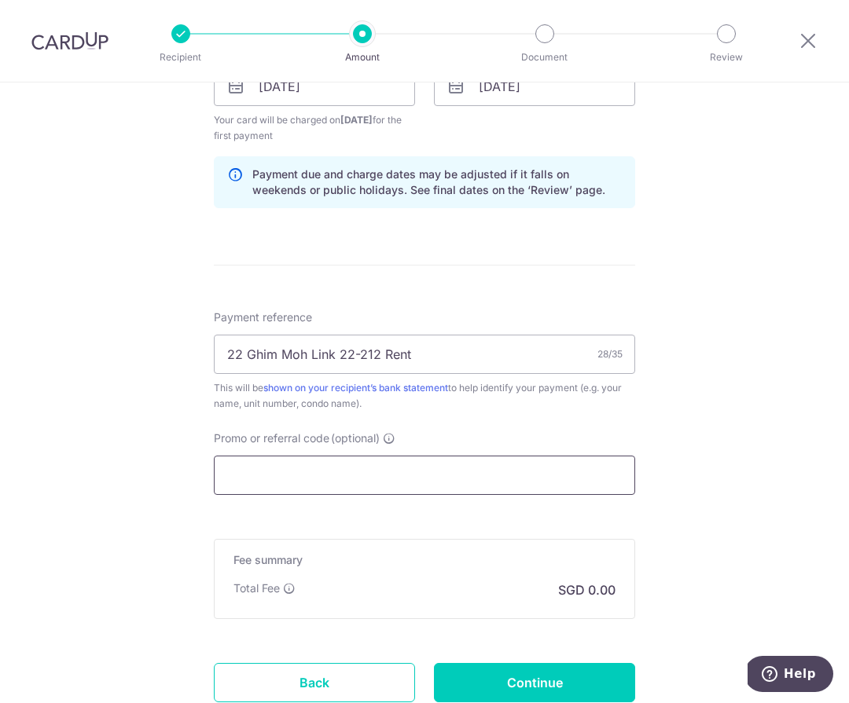
click at [355, 480] on input "Promo or referral code (optional)" at bounding box center [424, 475] width 421 height 39
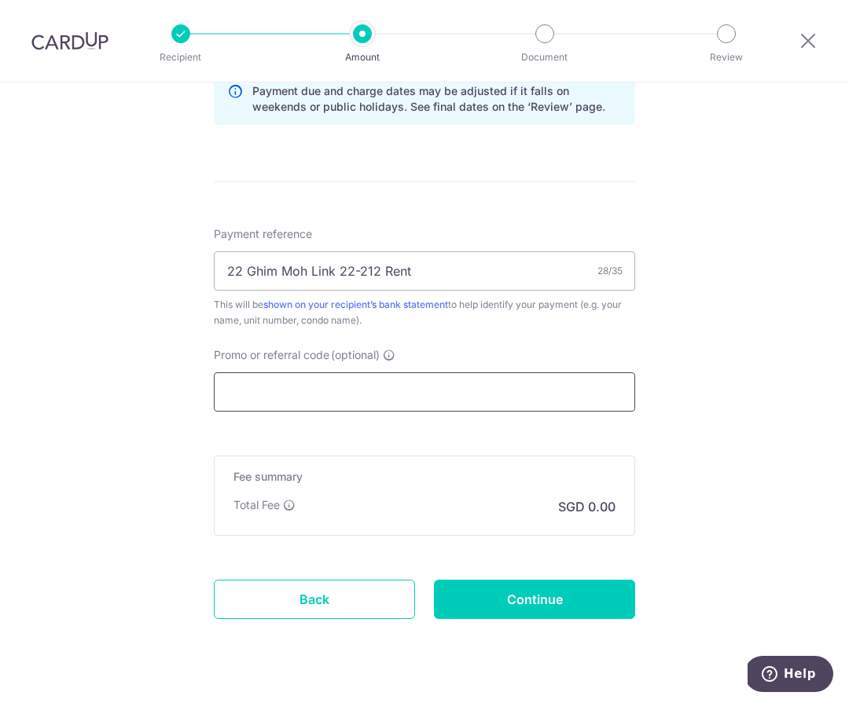
scroll to position [867, 0]
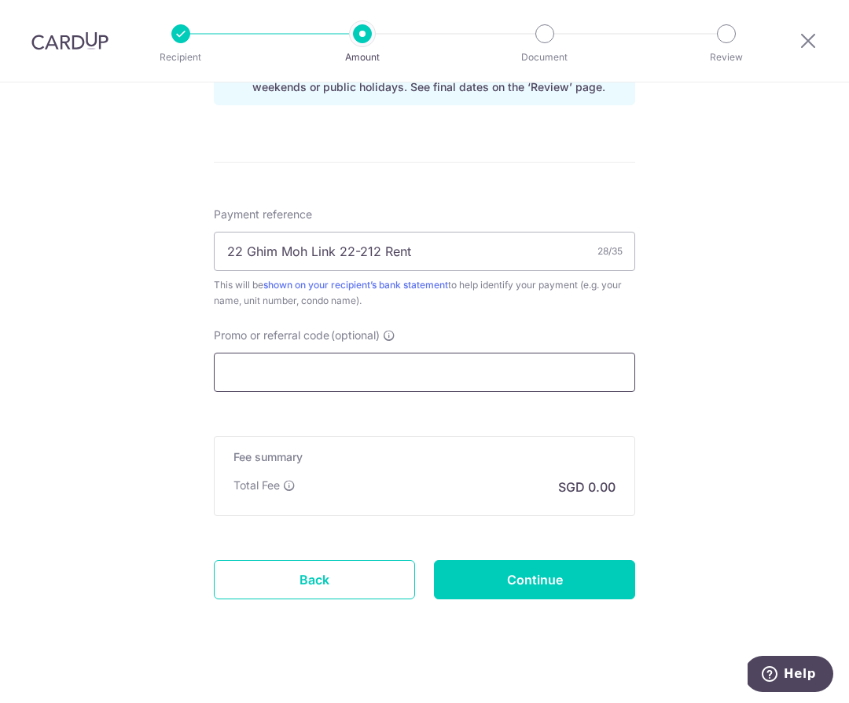
paste input "3NEWR6"
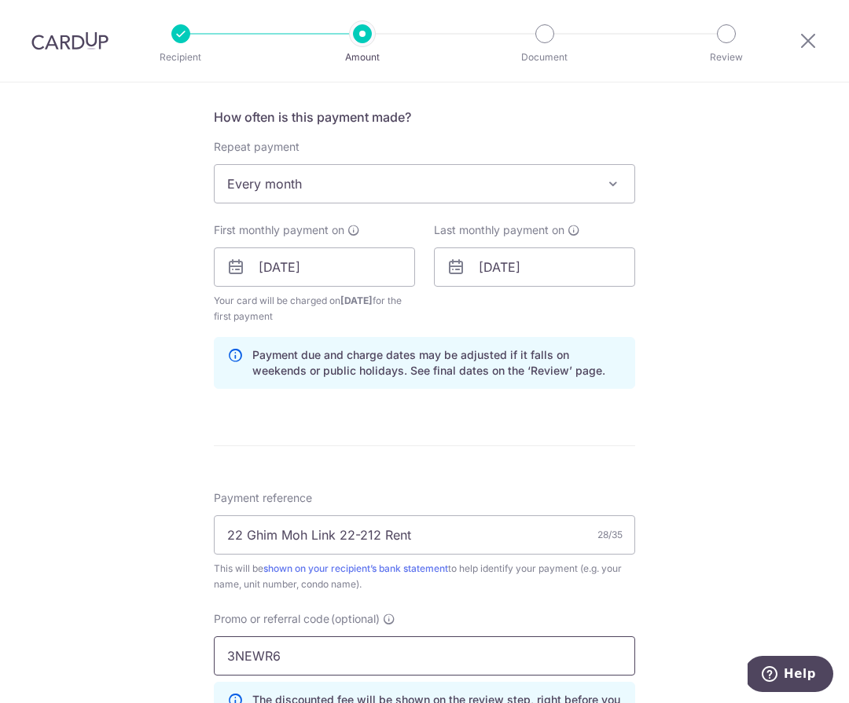
scroll to position [583, 0]
type input "3NEWR6"
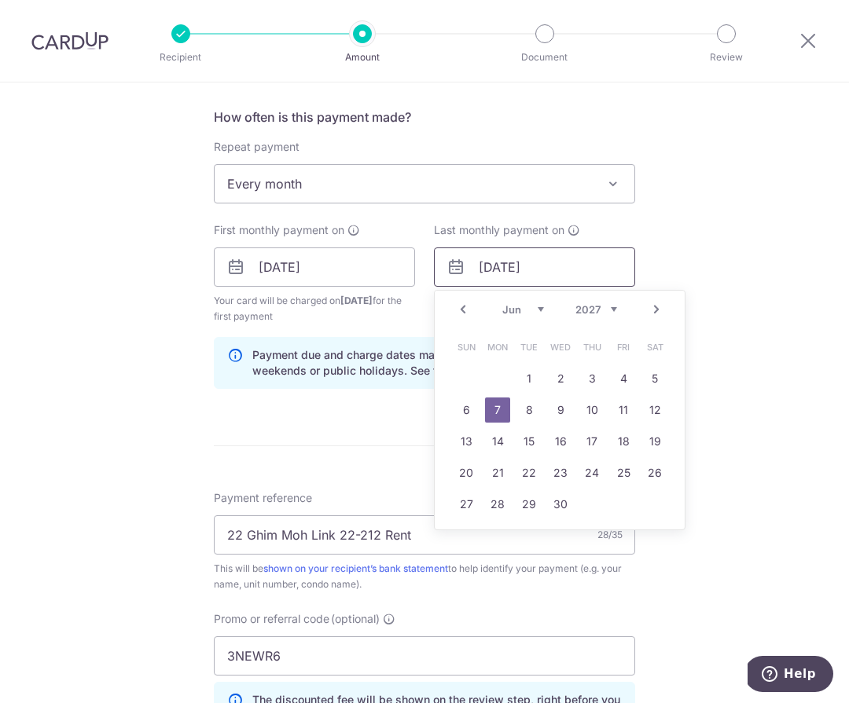
drag, startPoint x: 497, startPoint y: 267, endPoint x: 508, endPoint y: 268, distance: 11.0
click at [508, 268] on input "07/06/2027" at bounding box center [534, 267] width 201 height 39
type input "03/12/2027"
click at [624, 377] on link "3" at bounding box center [623, 378] width 25 height 25
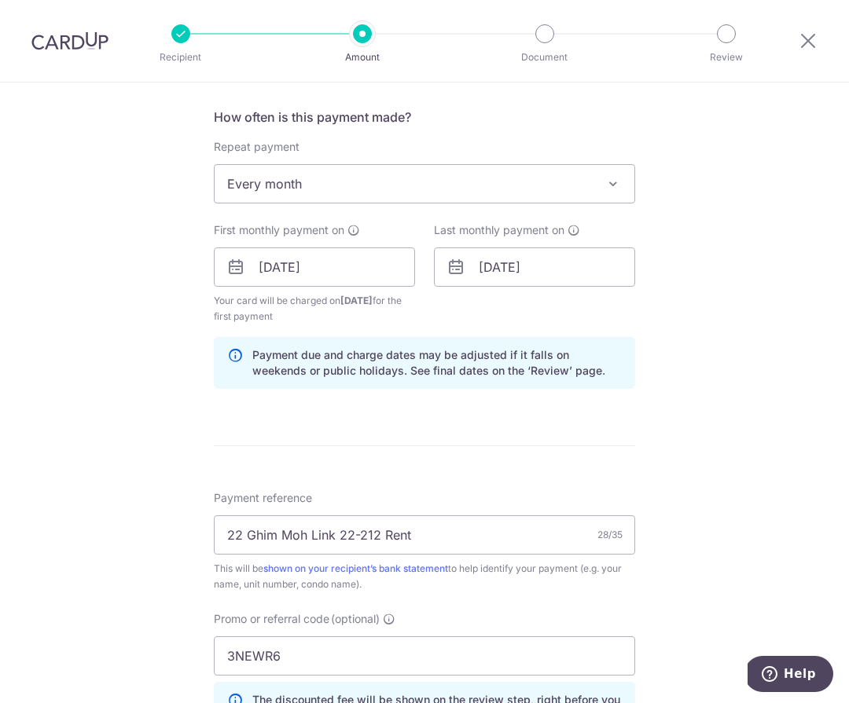
click at [729, 329] on div "Tell us more about your payment Enter payment amount SGD 4,600.00 4600.00 Selec…" at bounding box center [424, 285] width 849 height 1573
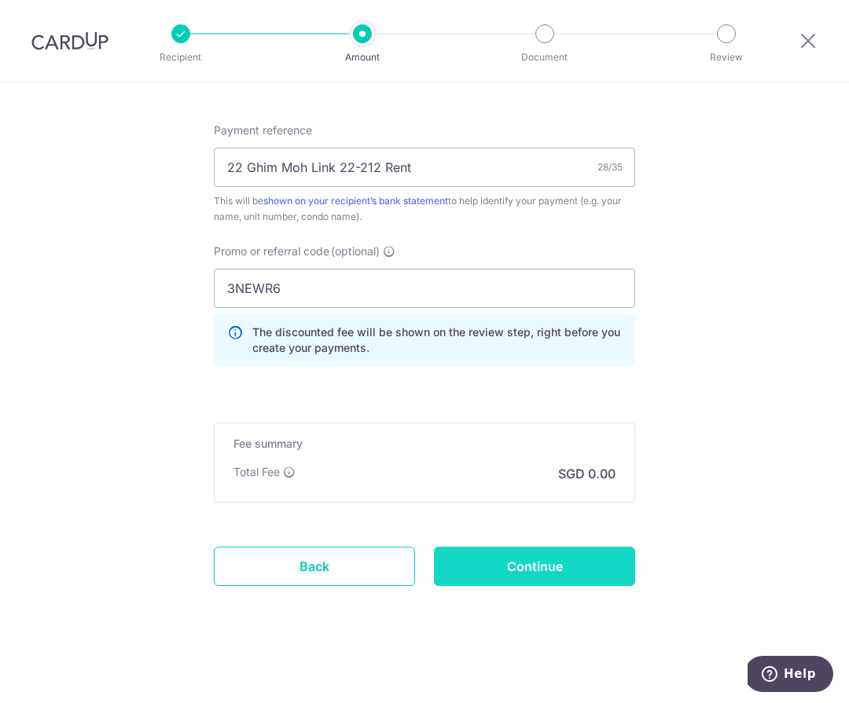
scroll to position [952, 0]
click at [546, 556] on input "Continue" at bounding box center [534, 565] width 201 height 39
type input "Create Schedule"
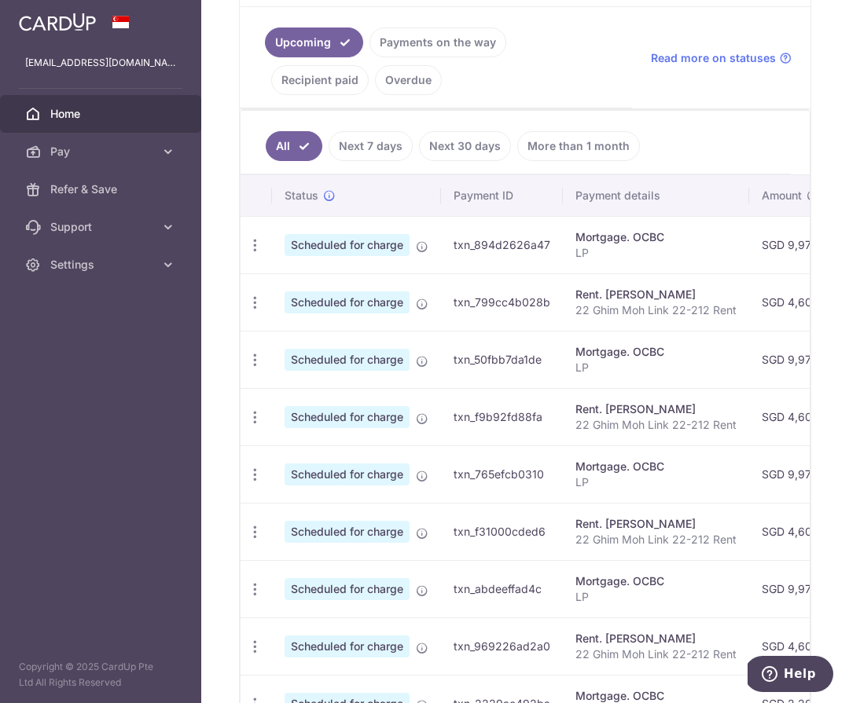
click at [601, 147] on link "More than 1 month" at bounding box center [578, 146] width 123 height 30
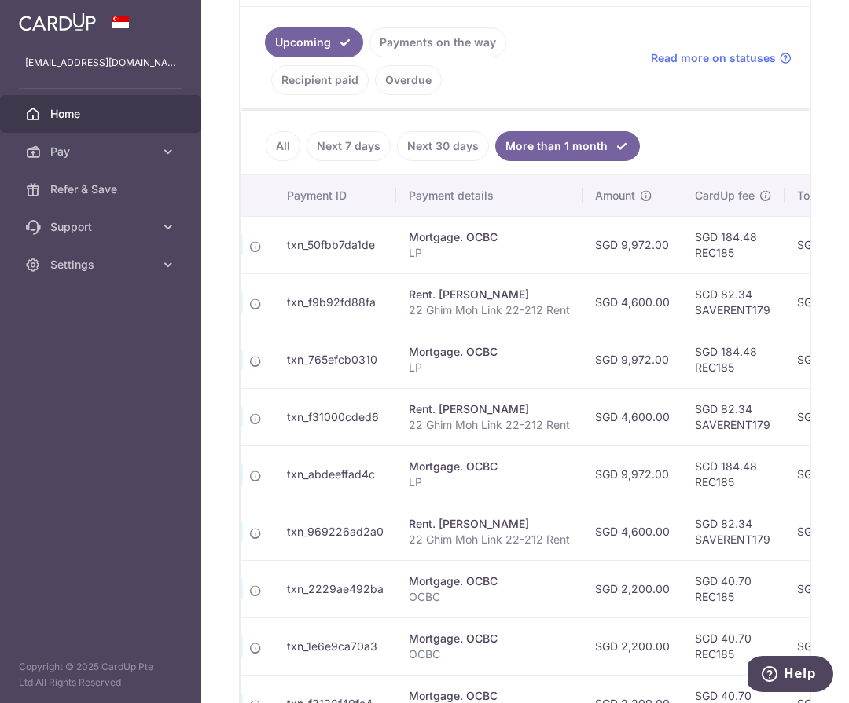
scroll to position [0, 215]
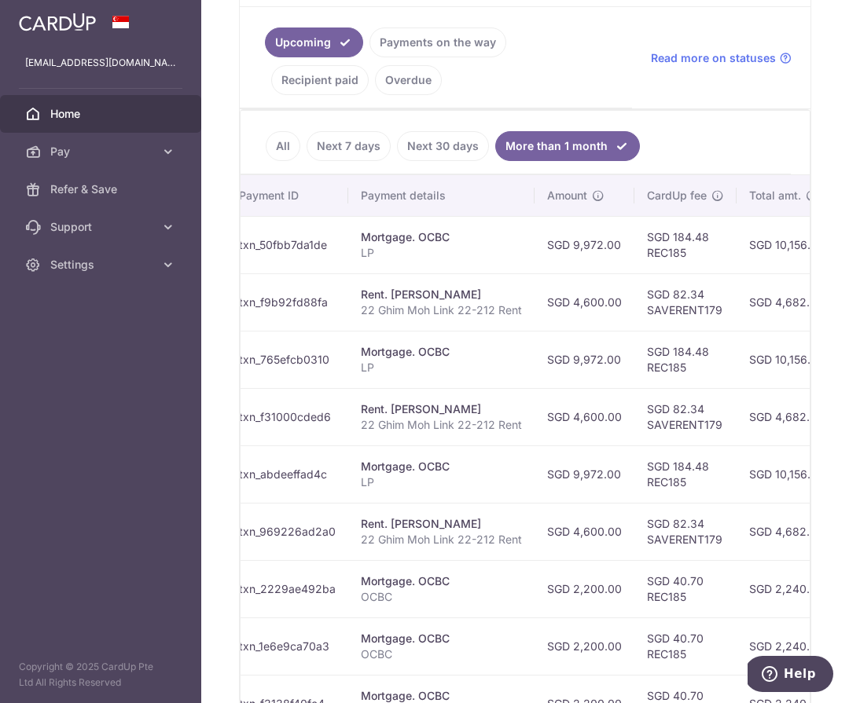
drag, startPoint x: 395, startPoint y: 294, endPoint x: 461, endPoint y: 294, distance: 66.8
click at [461, 294] on div "Rent. Yang Xi" at bounding box center [441, 295] width 161 height 16
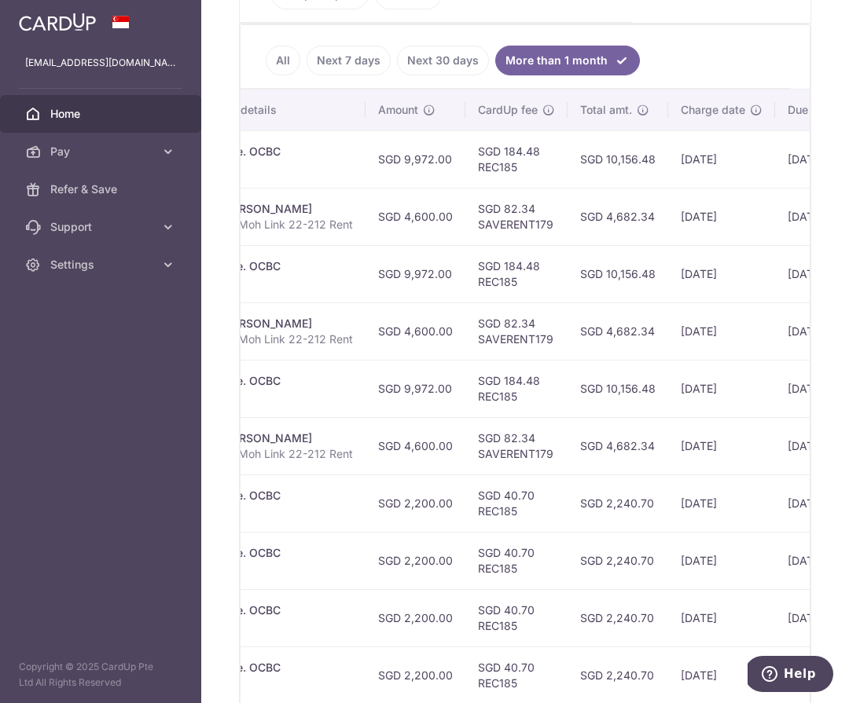
scroll to position [460, 0]
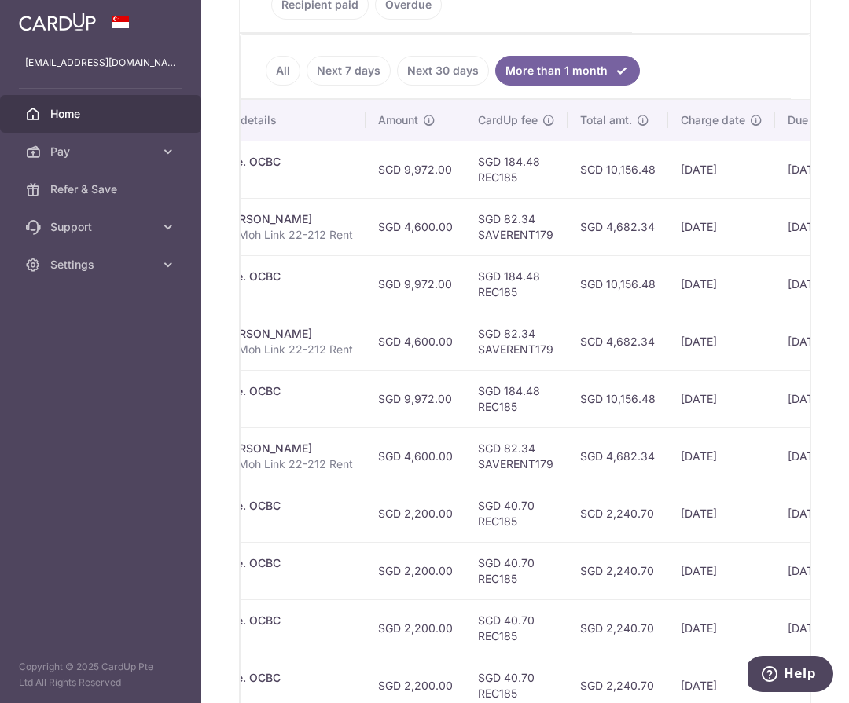
drag, startPoint x: 672, startPoint y: 458, endPoint x: 744, endPoint y: 456, distance: 72.4
click at [744, 456] on td "29/12/2025" at bounding box center [721, 456] width 107 height 57
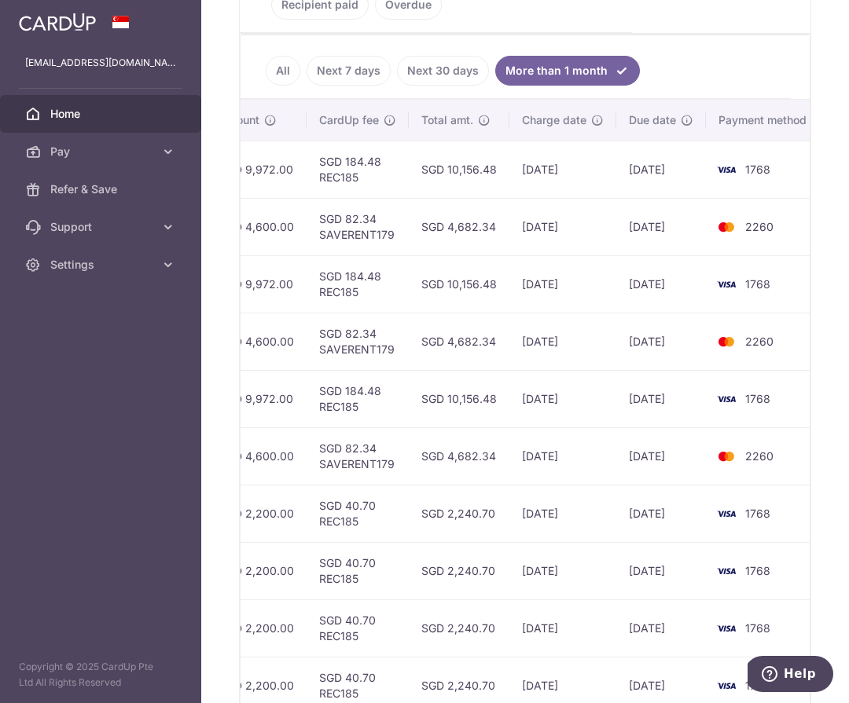
scroll to position [0, 556]
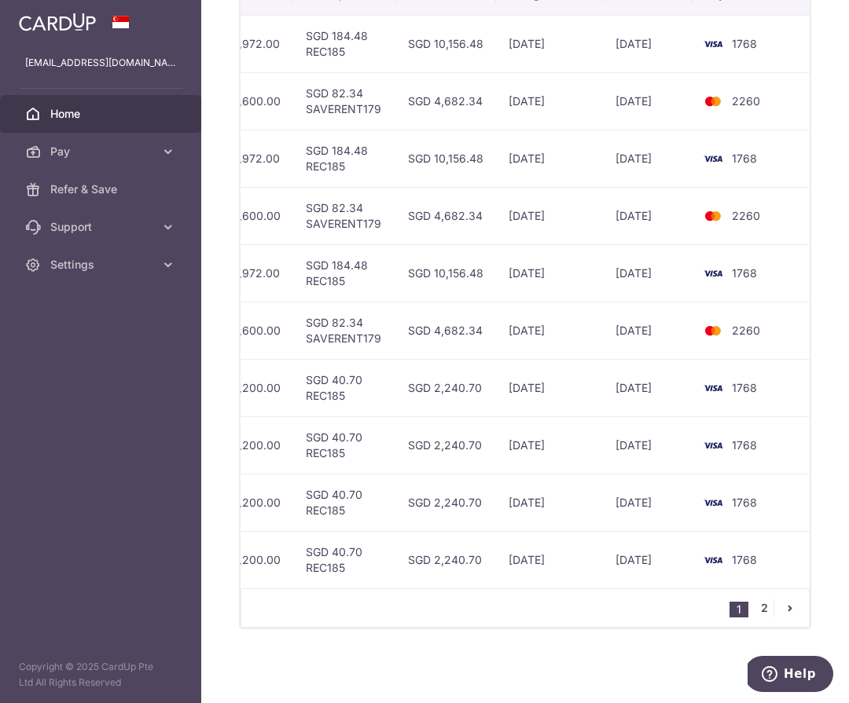
click at [755, 604] on link "2" at bounding box center [764, 608] width 19 height 19
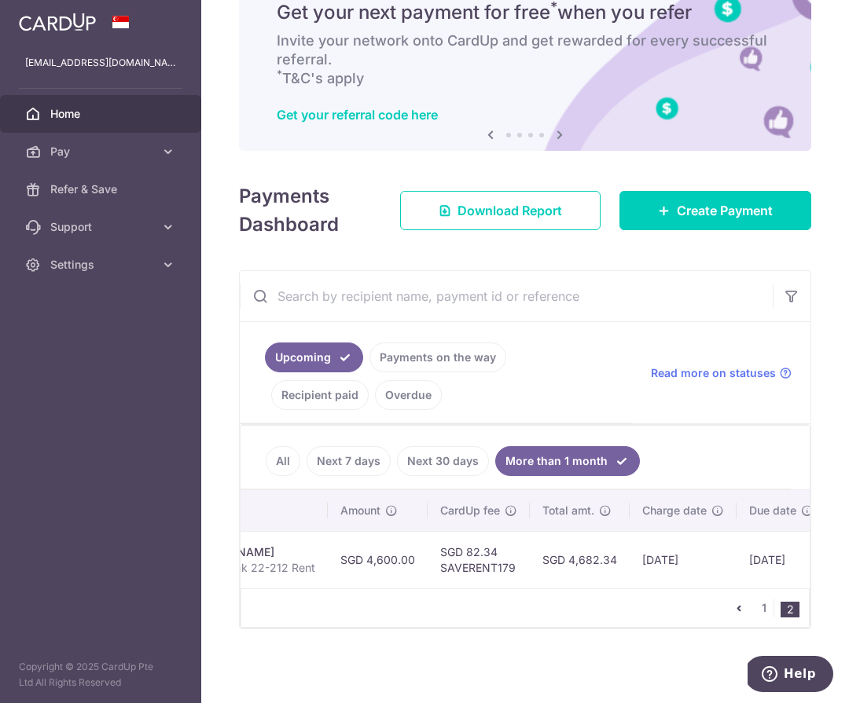
scroll to position [0, 549]
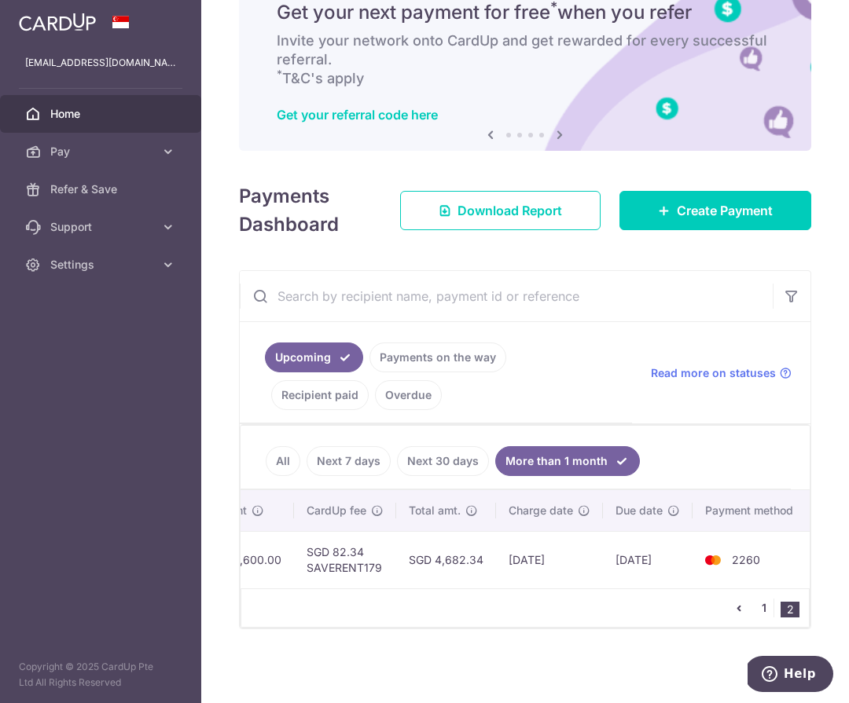
click at [755, 607] on link "1" at bounding box center [764, 608] width 19 height 19
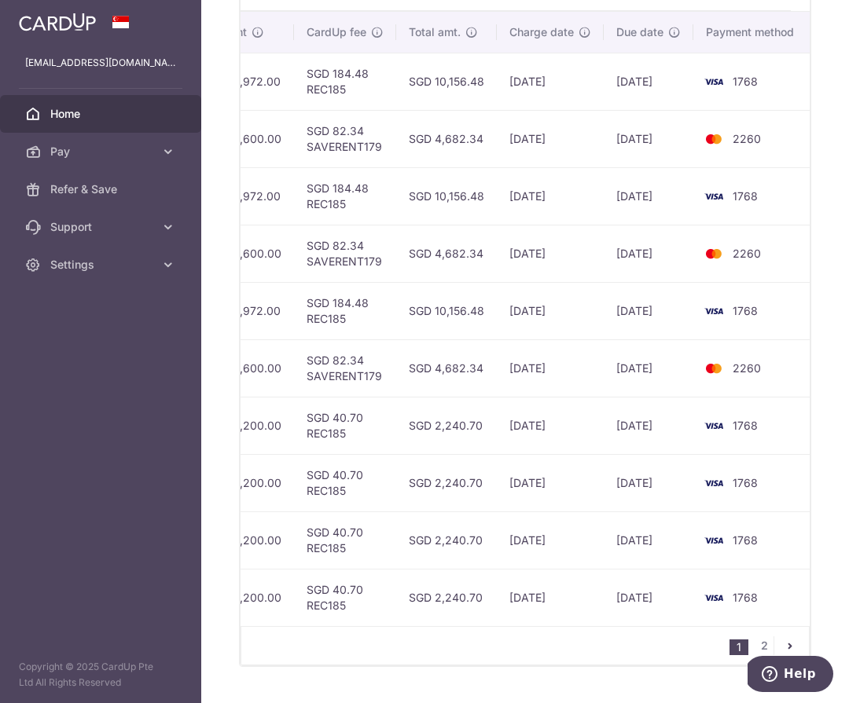
scroll to position [0, 556]
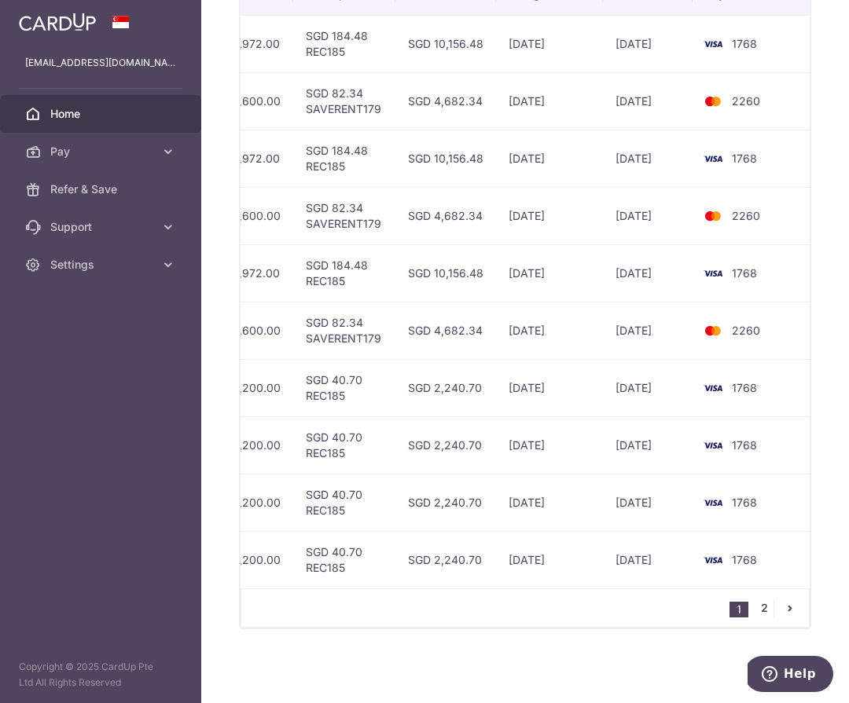
click at [760, 608] on link "2" at bounding box center [764, 608] width 19 height 19
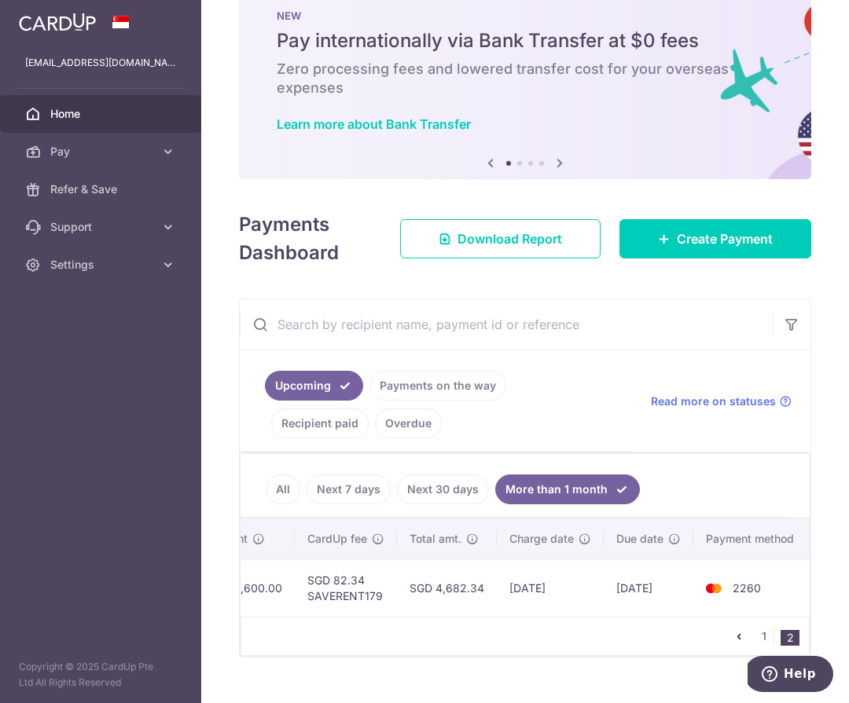
scroll to position [0, 549]
drag, startPoint x: 583, startPoint y: 589, endPoint x: 681, endPoint y: 591, distance: 97.5
click at [681, 591] on tr "Update payment Cancel payment Scheduled for charge txn_b2b21311435 Rent. Yang X…" at bounding box center [251, 588] width 1121 height 57
click at [663, 576] on td "03/02/2026" at bounding box center [648, 588] width 90 height 57
click at [693, 249] on link "Create Payment" at bounding box center [715, 238] width 192 height 39
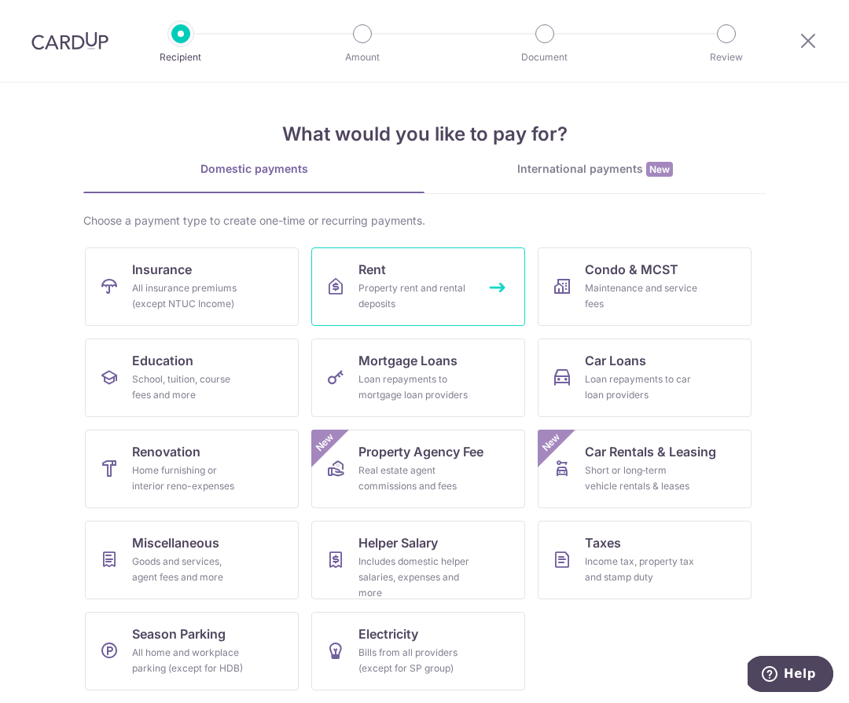
click at [446, 295] on div "Property rent and rental deposits" at bounding box center [414, 296] width 113 height 31
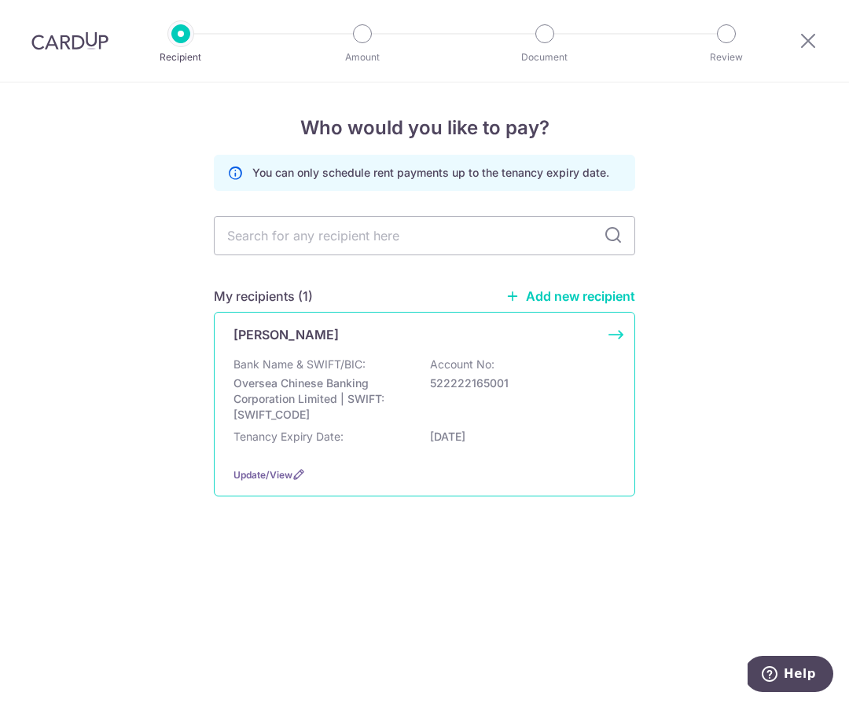
click at [323, 383] on p "Oversea Chinese Banking Corporation Limited | SWIFT: [SWIFT_CODE]" at bounding box center [321, 399] width 176 height 47
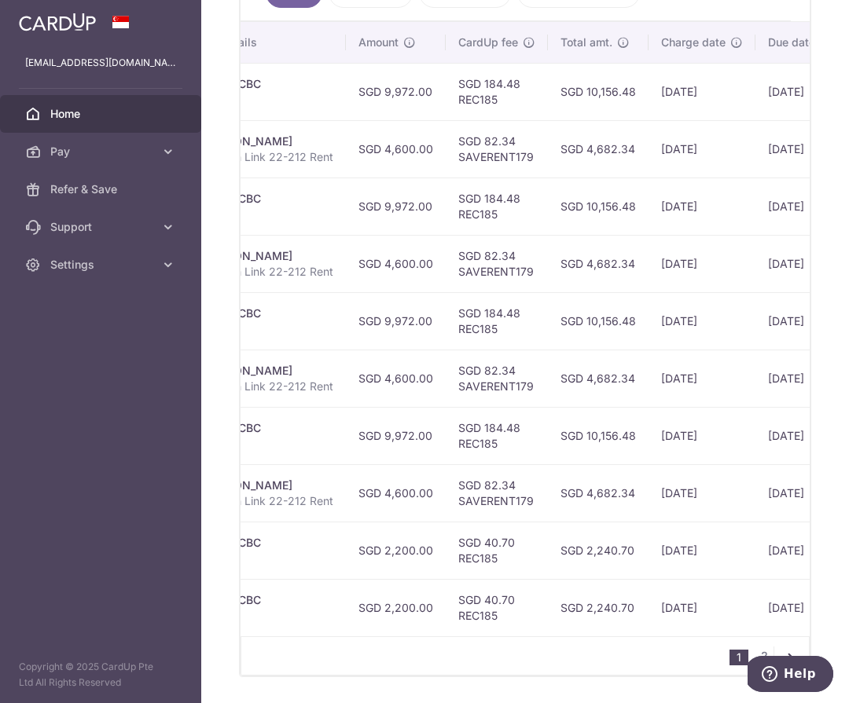
scroll to position [0, 400]
click at [418, 381] on td "SGD 4,600.00" at bounding box center [399, 378] width 100 height 57
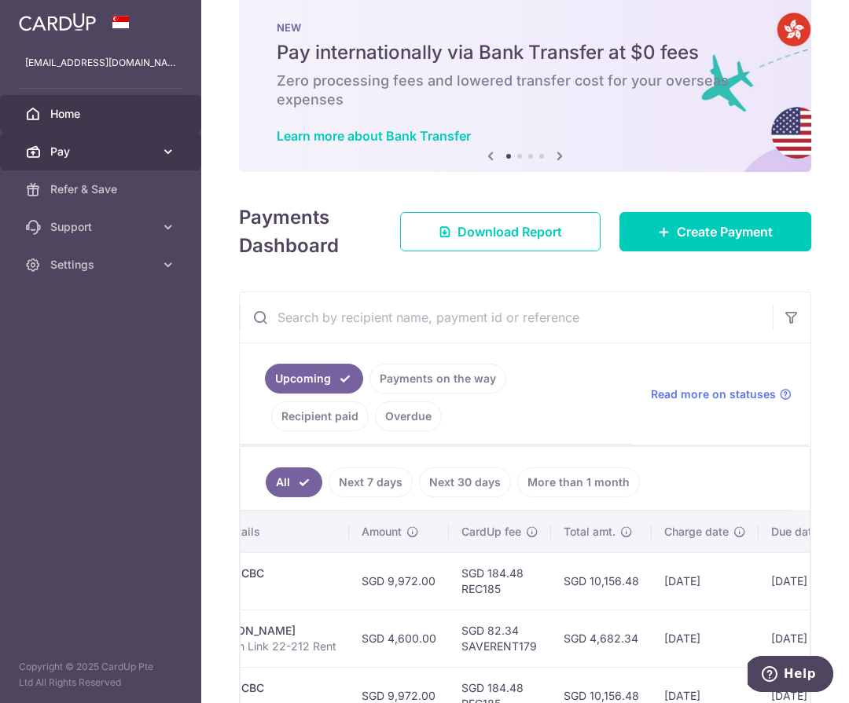
scroll to position [32, 0]
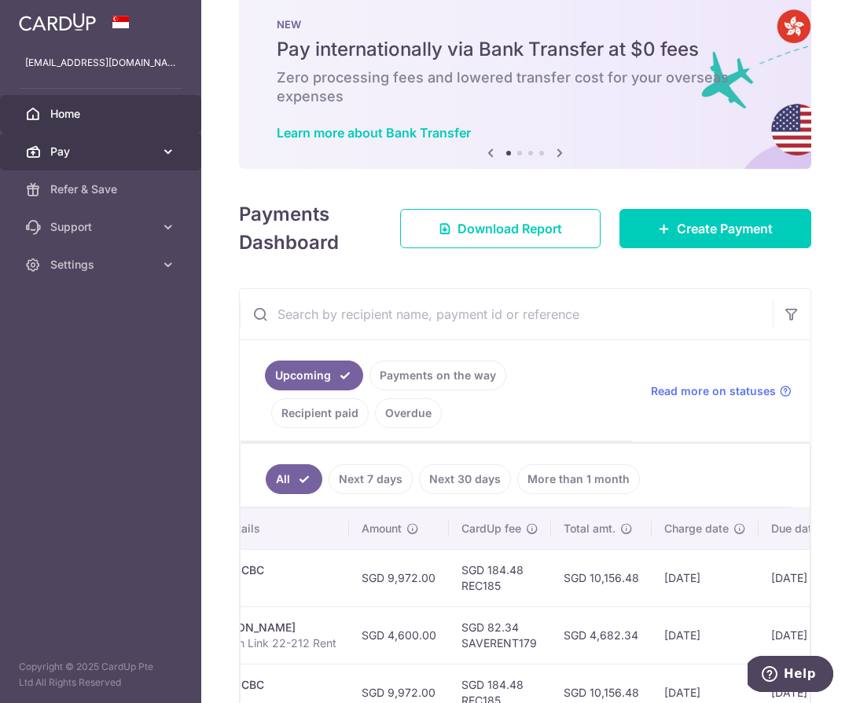
click at [133, 149] on span "Pay" at bounding box center [102, 152] width 104 height 16
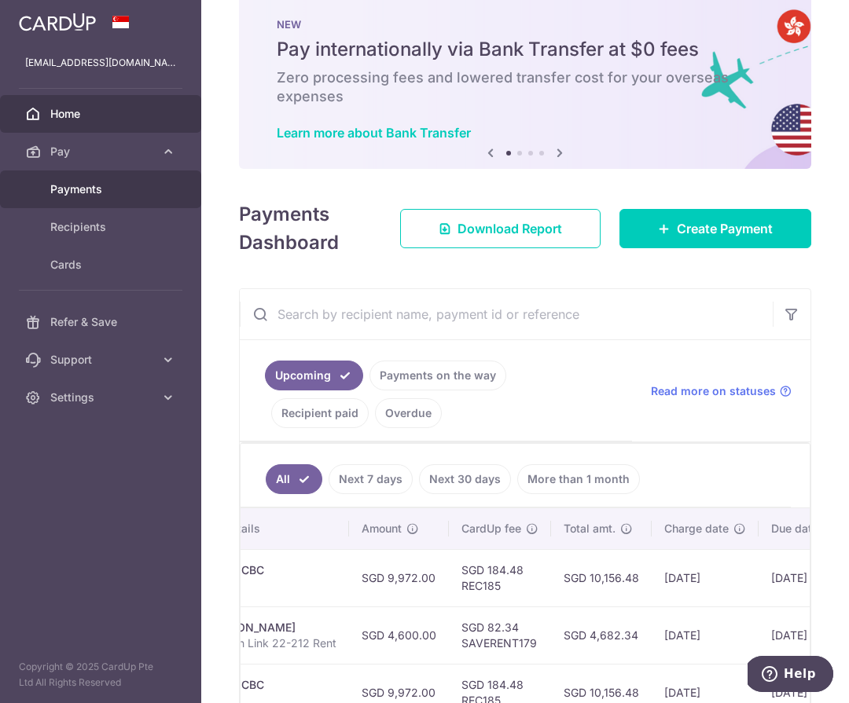
click at [119, 190] on span "Payments" at bounding box center [102, 190] width 104 height 16
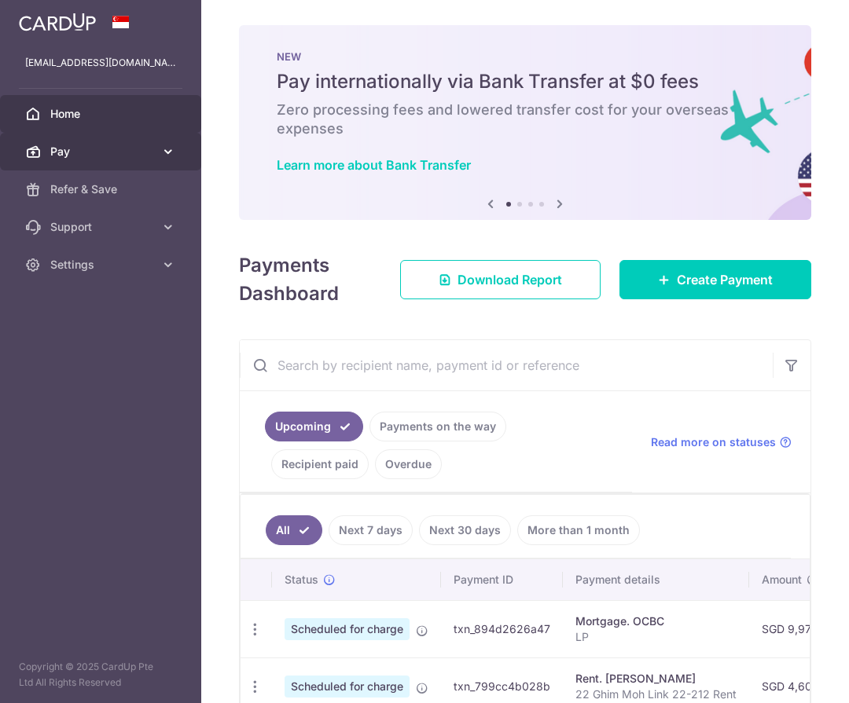
click at [154, 142] on link "Pay" at bounding box center [100, 152] width 201 height 38
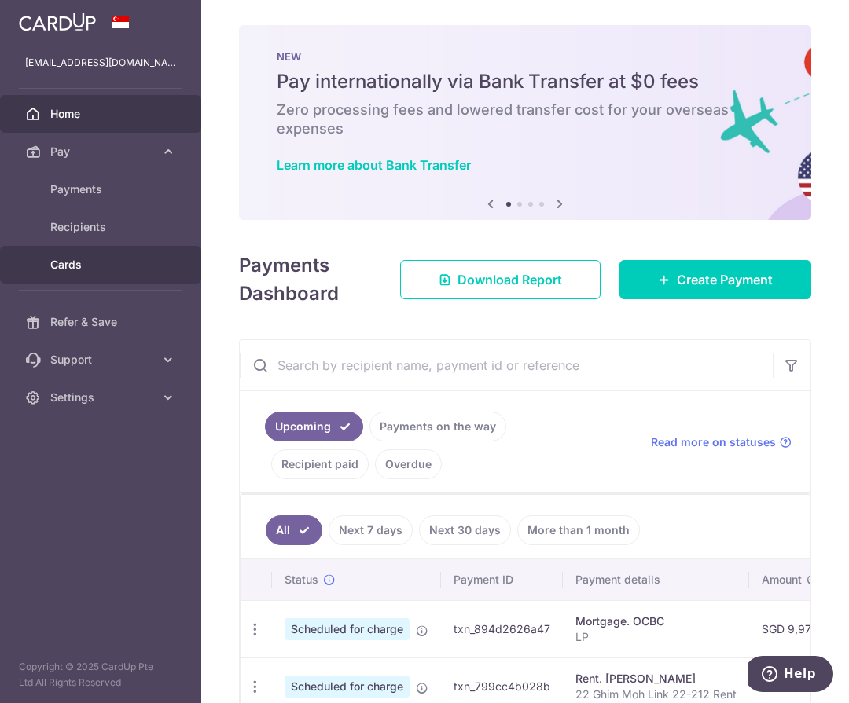
click at [105, 254] on link "Cards" at bounding box center [100, 265] width 201 height 38
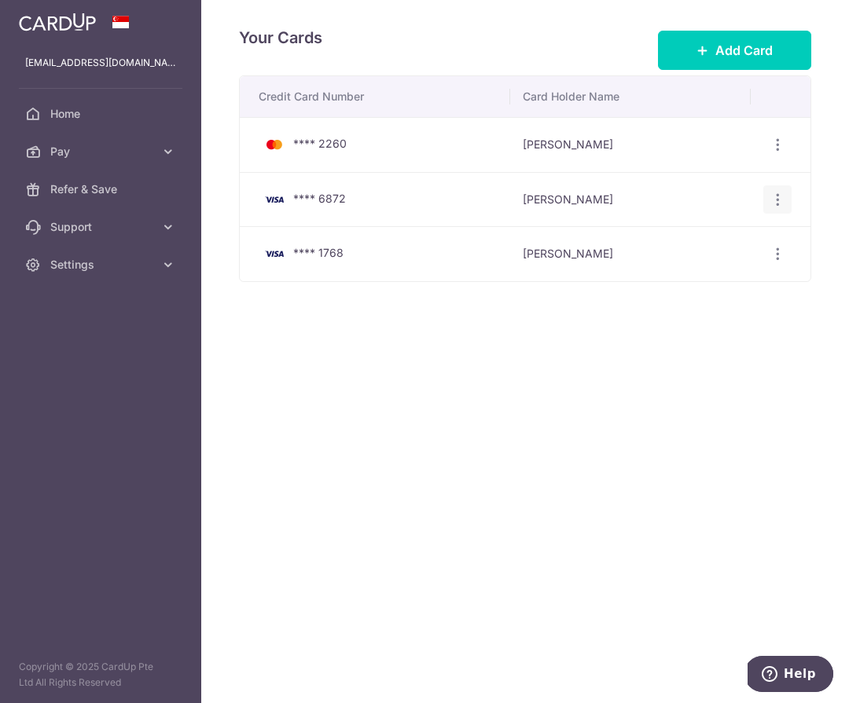
click at [783, 204] on icon "button" at bounding box center [777, 200] width 17 height 17
click at [700, 281] on span "Delete" at bounding box center [724, 280] width 107 height 19
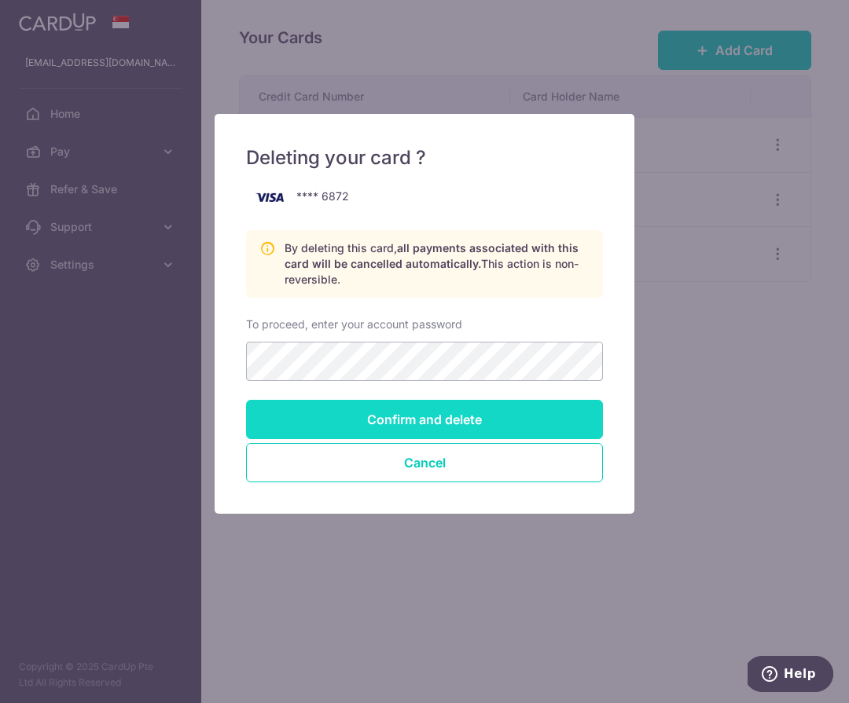
click at [383, 406] on input "Confirm and delete" at bounding box center [424, 419] width 357 height 39
